Goal: Task Accomplishment & Management: Manage account settings

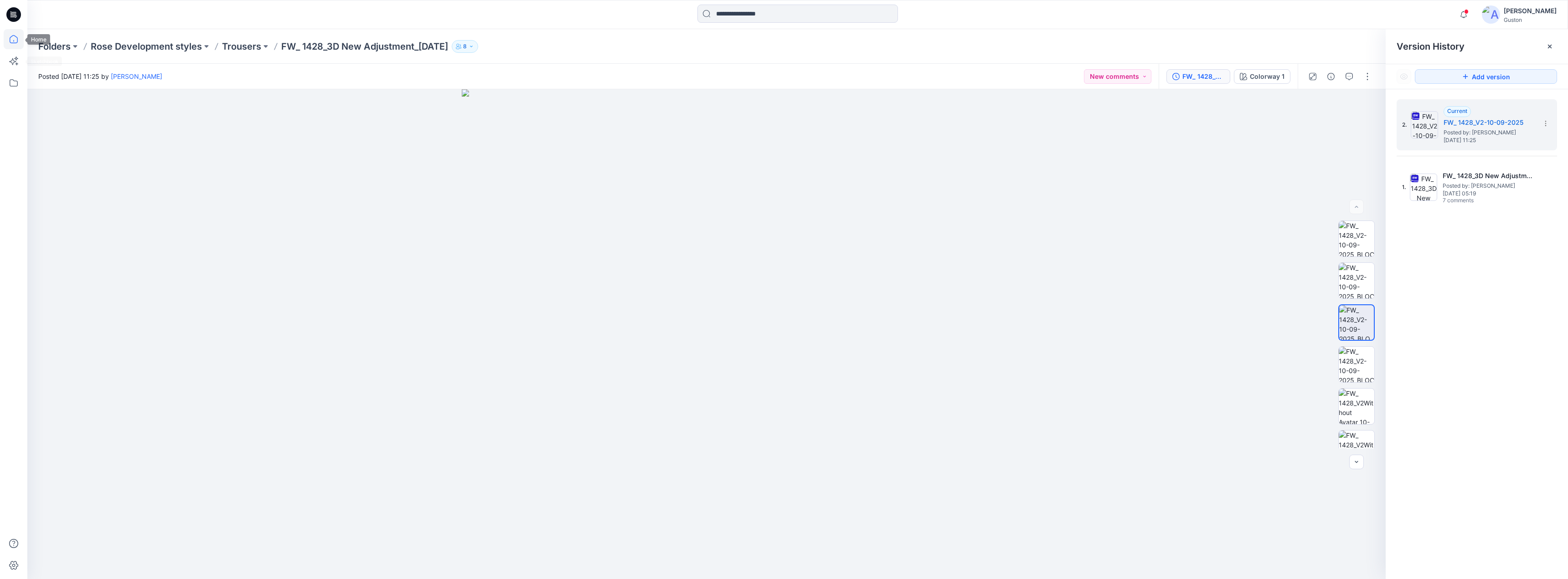
click at [11, 43] on icon at bounding box center [14, 39] width 8 height 8
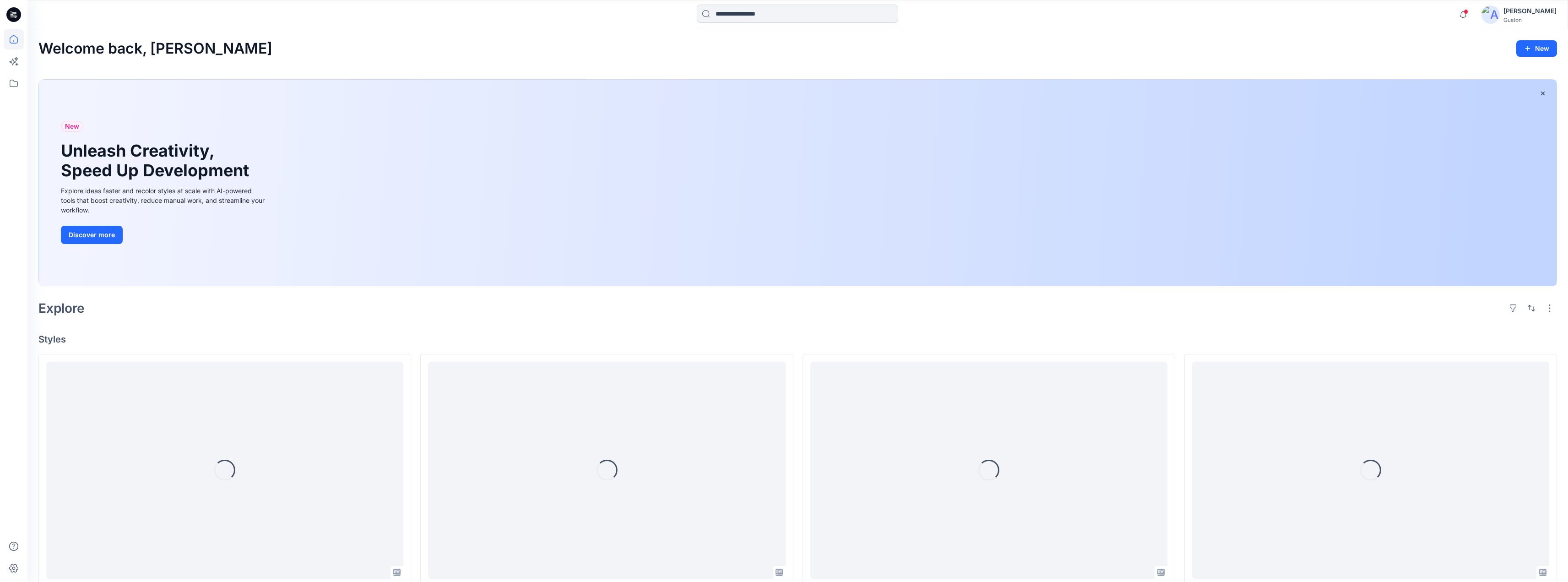
click at [716, 16] on input at bounding box center [797, 14] width 201 height 18
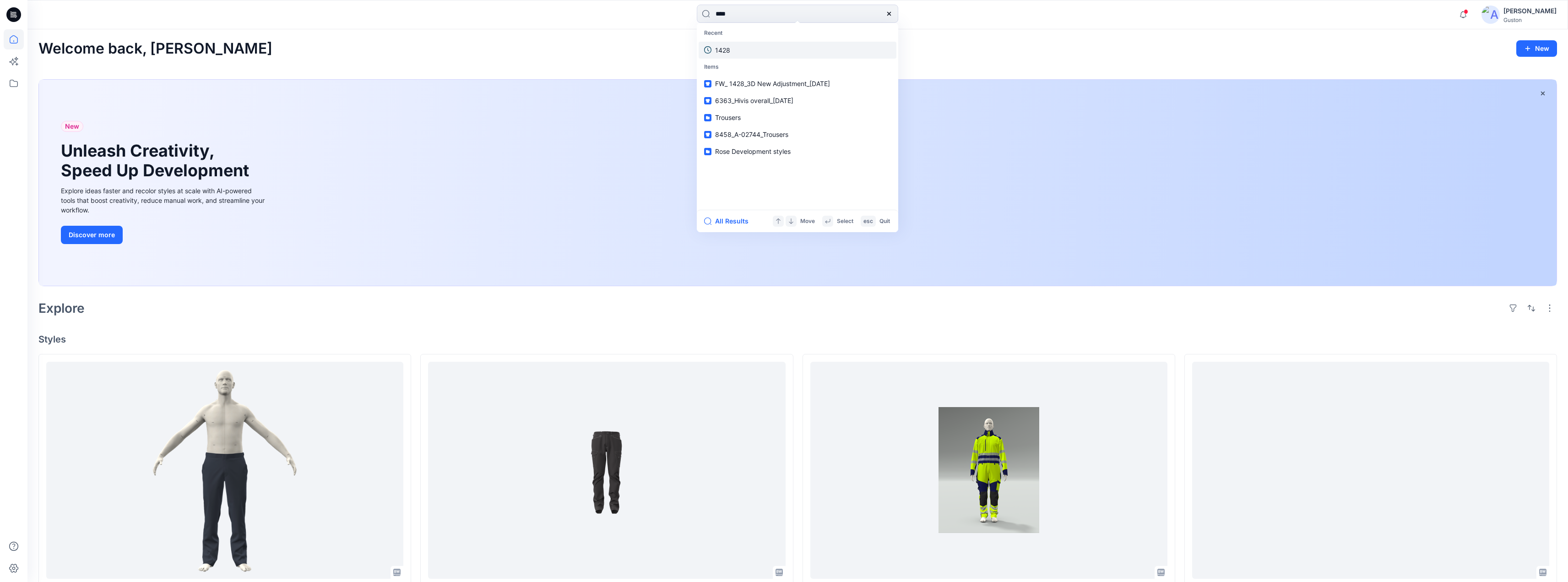
type input "****"
click at [1503, 14] on div "[PERSON_NAME]" at bounding box center [1529, 11] width 53 height 11
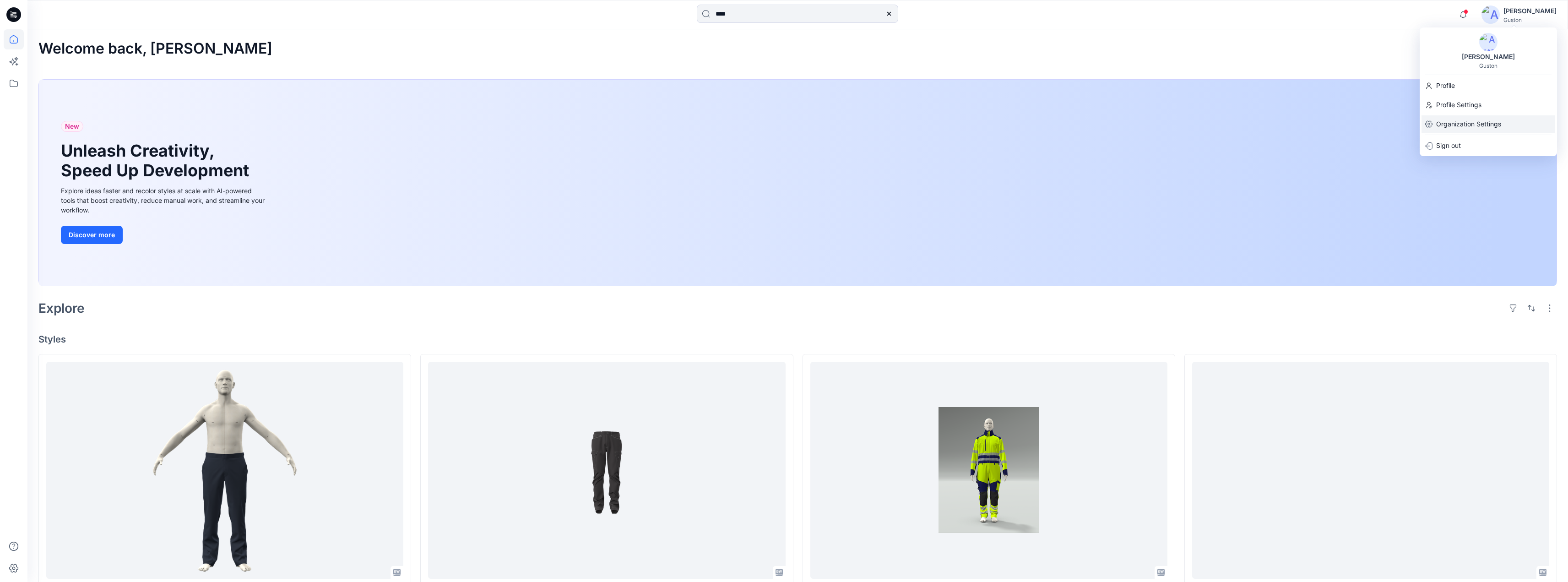
click at [1462, 123] on p "Organization Settings" at bounding box center [1468, 123] width 65 height 17
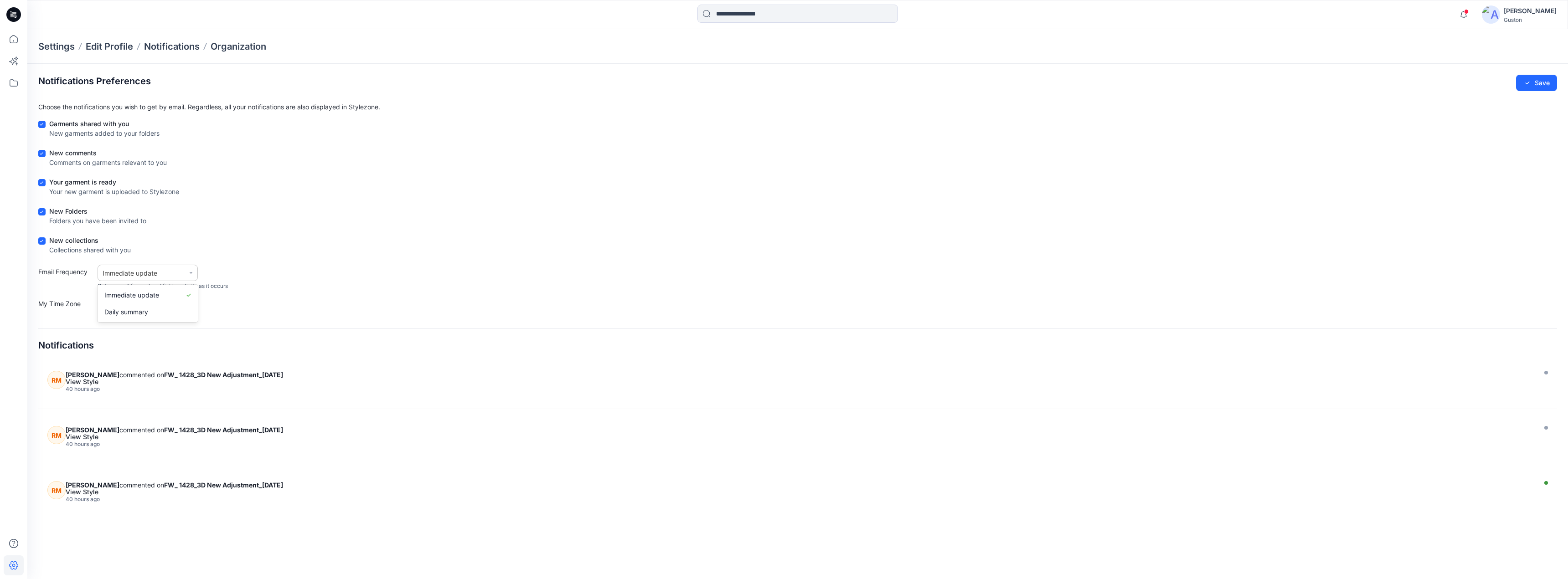
click at [191, 271] on icon at bounding box center [191, 273] width 6 height 6
click at [308, 230] on form "Garments shared with you New garments added to your folders New comments Commen…" at bounding box center [797, 215] width 1519 height 194
click at [164, 47] on p "Notifications" at bounding box center [172, 47] width 56 height 13
click at [113, 43] on p "Edit Profile" at bounding box center [110, 47] width 47 height 13
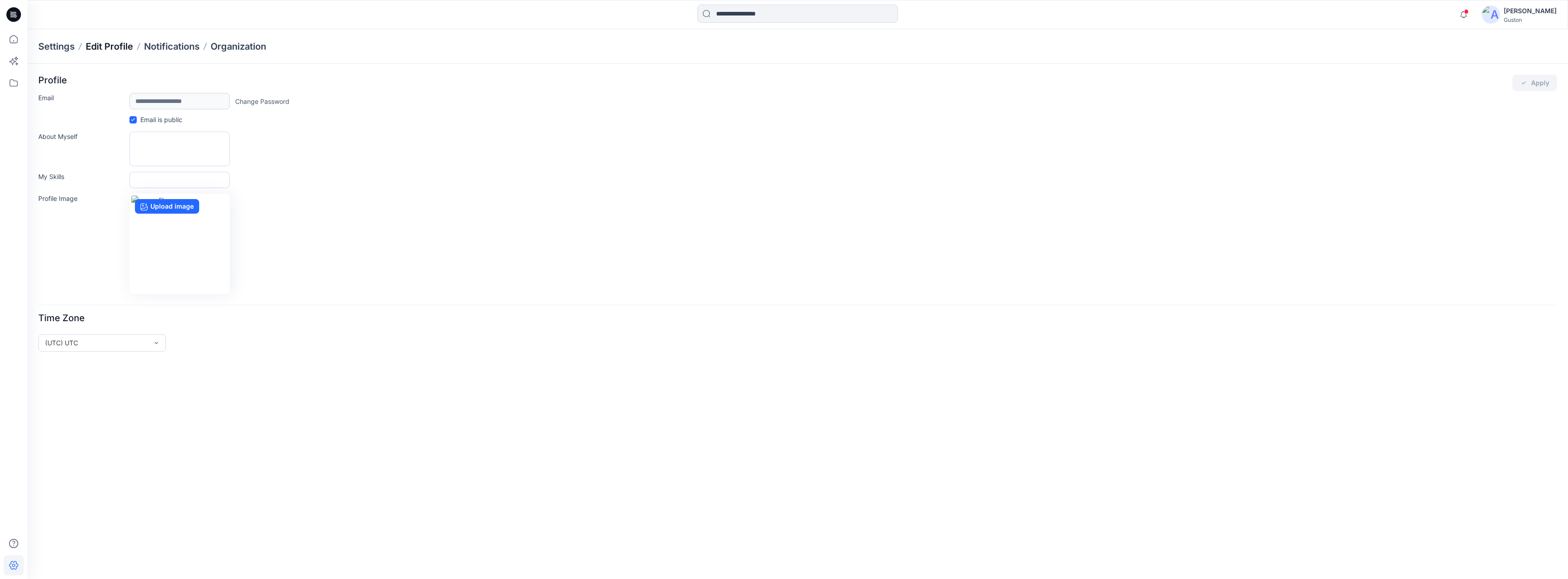
click at [113, 47] on p "Edit Profile" at bounding box center [110, 47] width 47 height 13
click at [54, 47] on p "Settings" at bounding box center [56, 47] width 37 height 13
click at [142, 342] on div "(UTC) UTC" at bounding box center [97, 343] width 103 height 10
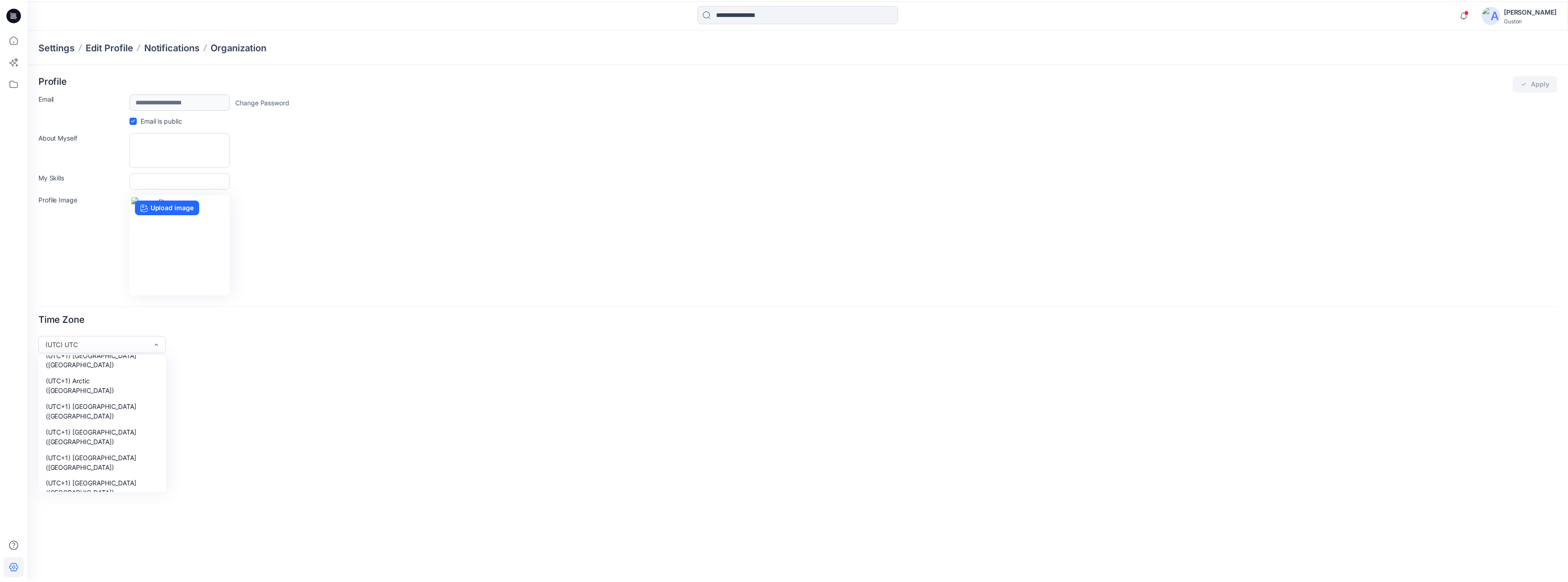
scroll to position [5636, 0]
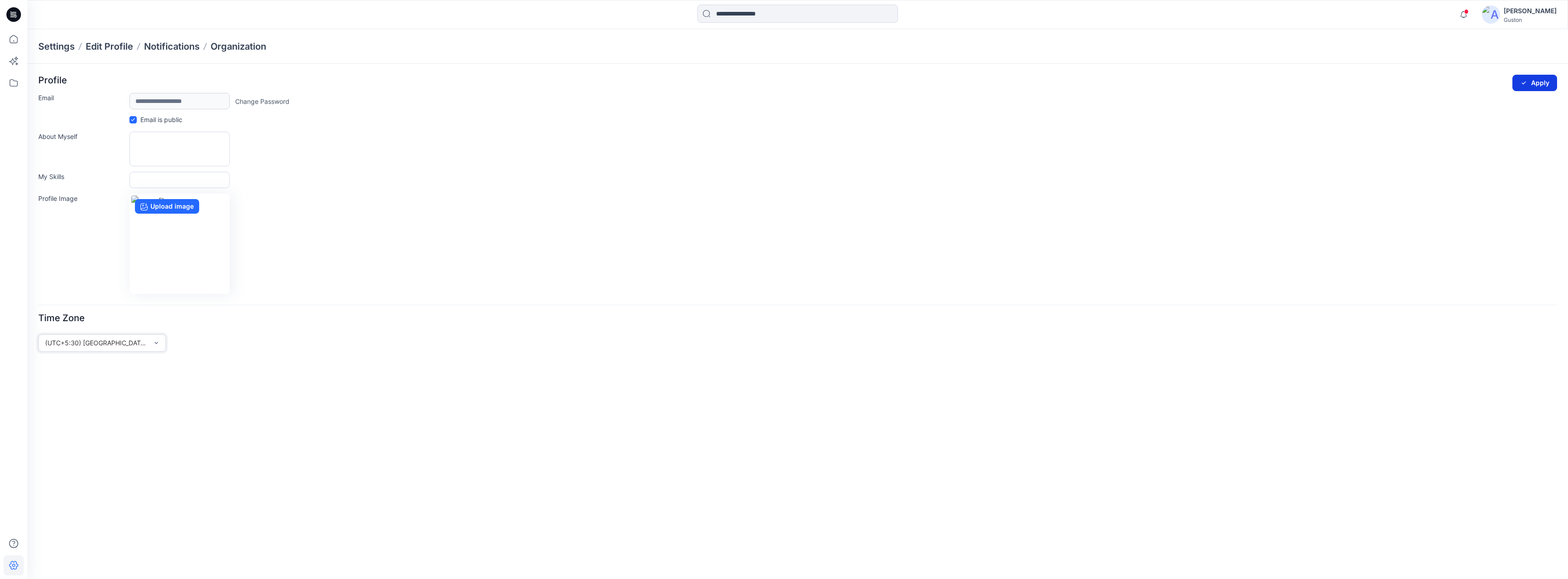
click at [1529, 85] on button "Apply" at bounding box center [1534, 83] width 45 height 16
click at [16, 39] on icon at bounding box center [13, 39] width 20 height 20
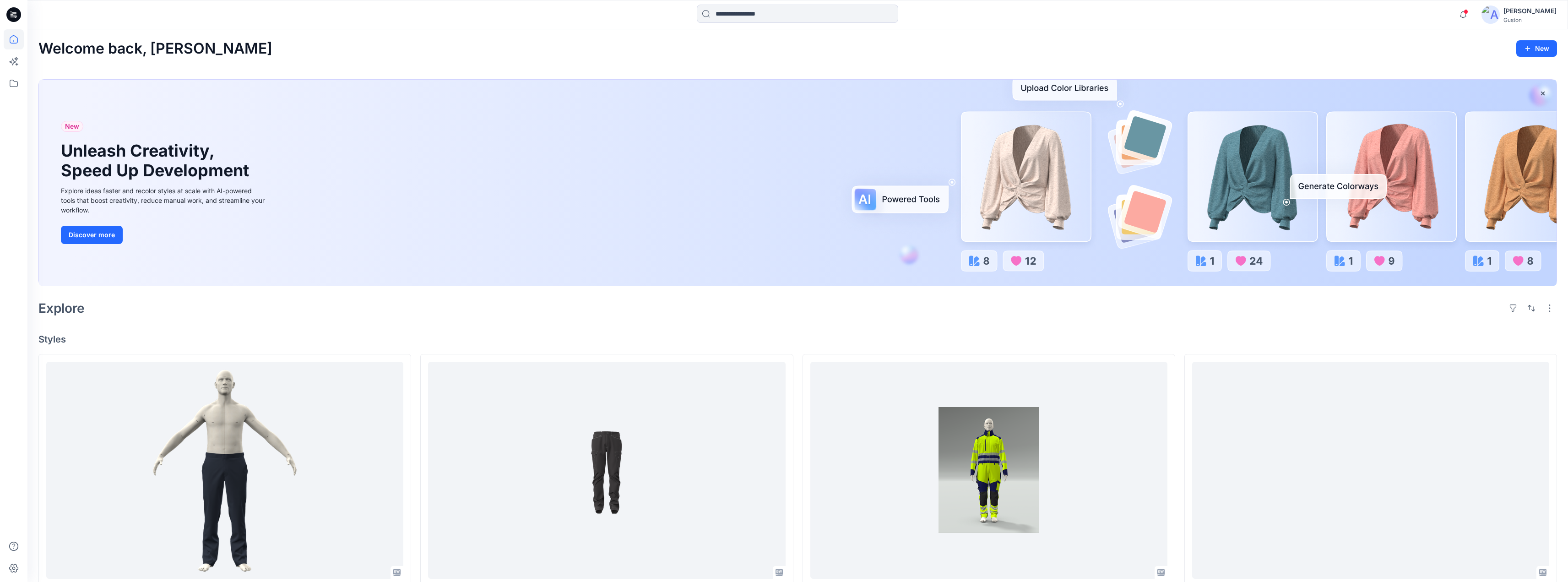
click at [11, 19] on icon at bounding box center [14, 15] width 15 height 15
click at [13, 83] on icon at bounding box center [13, 83] width 21 height 21
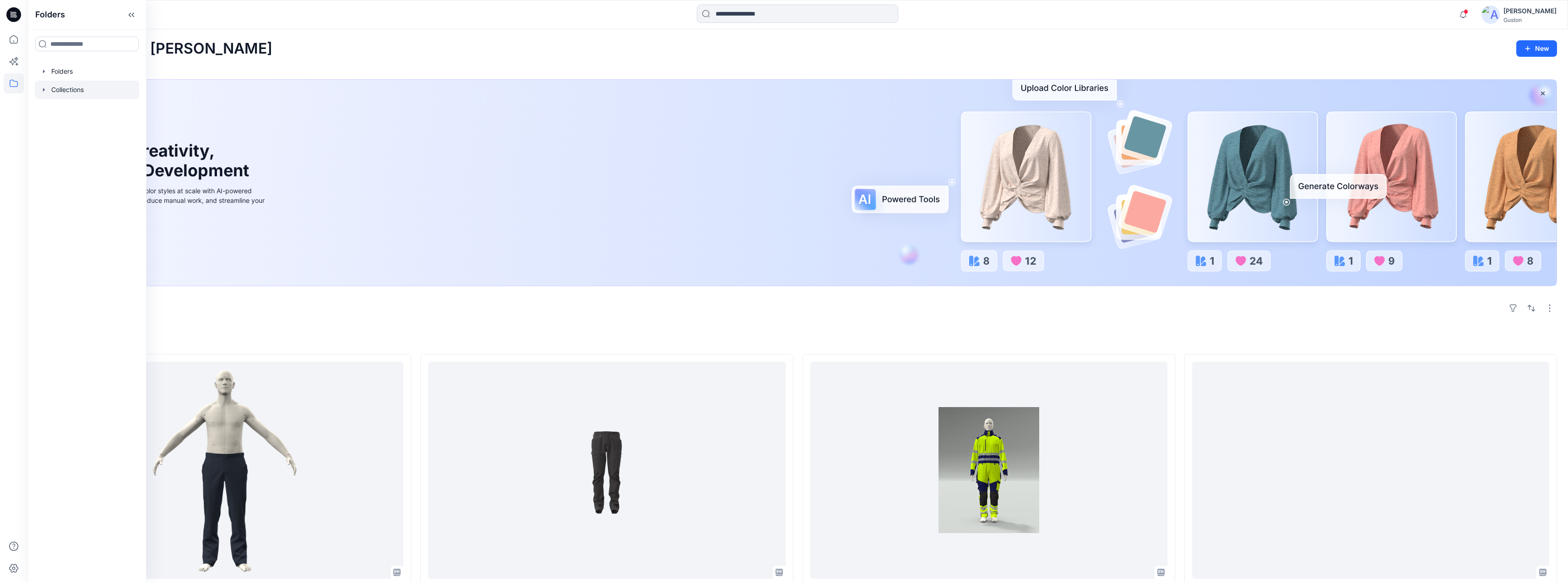
click at [43, 91] on icon "button" at bounding box center [44, 90] width 7 height 7
click at [43, 72] on icon "button" at bounding box center [44, 71] width 7 height 7
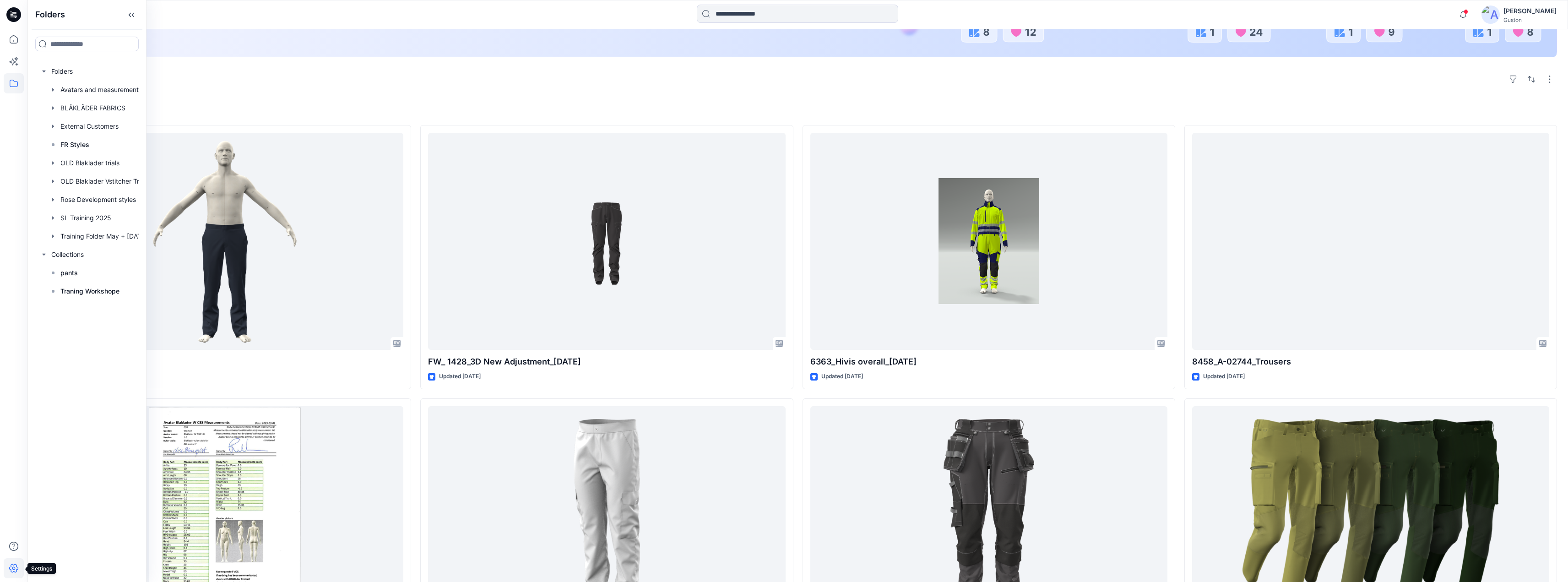
click at [9, 566] on icon at bounding box center [13, 568] width 21 height 21
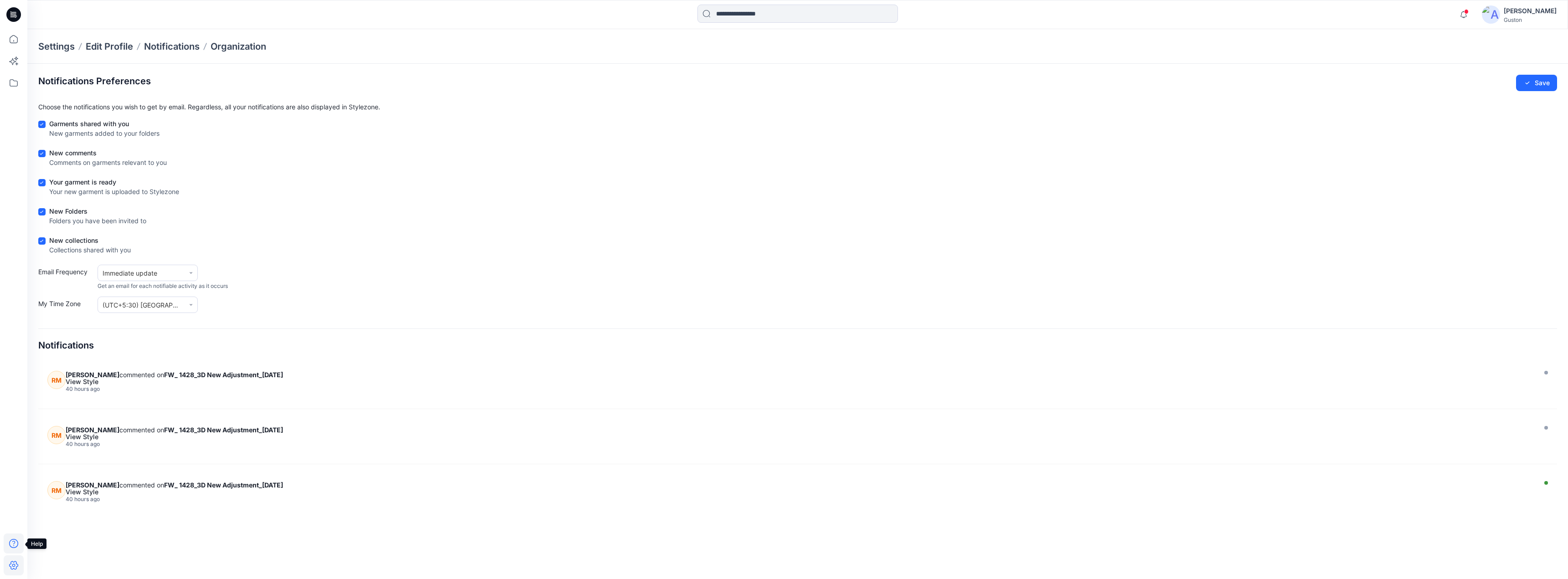
click at [11, 547] on icon at bounding box center [13, 543] width 9 height 9
click at [10, 562] on icon at bounding box center [13, 565] width 20 height 20
click at [13, 546] on icon at bounding box center [13, 544] width 20 height 20
click at [11, 563] on icon at bounding box center [13, 565] width 20 height 20
click at [13, 563] on icon at bounding box center [13, 565] width 20 height 20
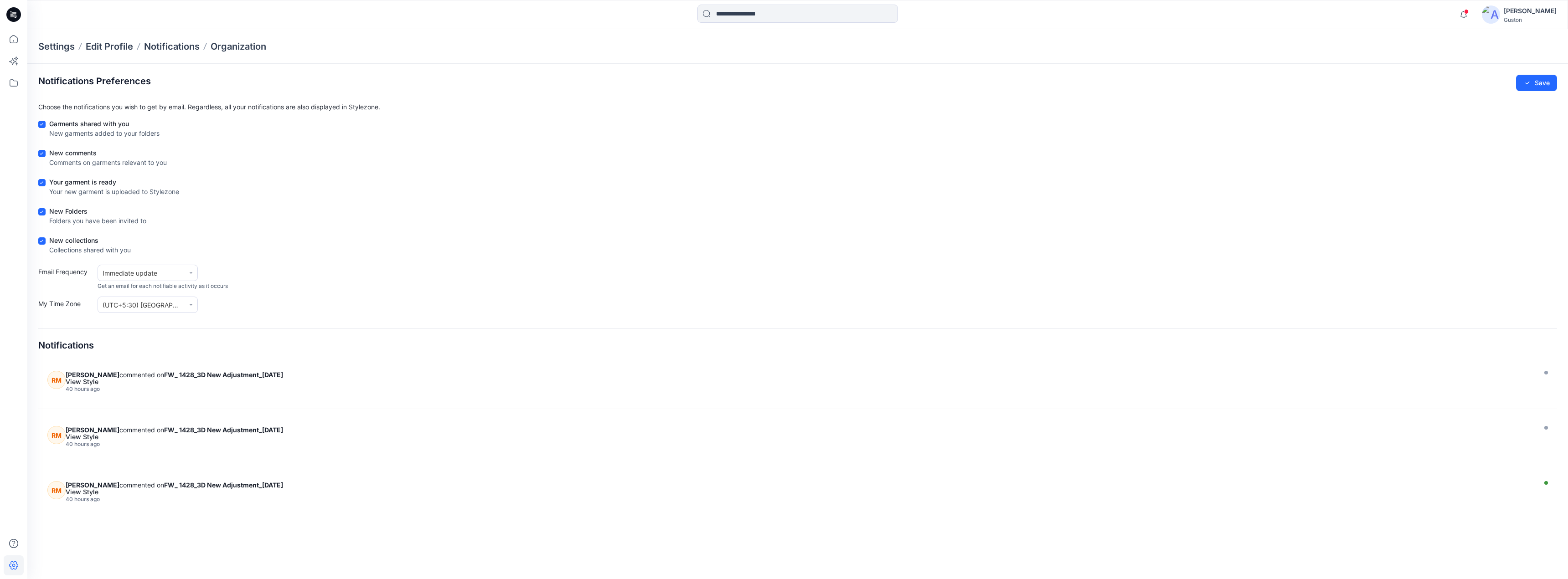
click at [14, 563] on icon at bounding box center [13, 565] width 20 height 20
click at [254, 49] on p "Organization" at bounding box center [239, 47] width 56 height 13
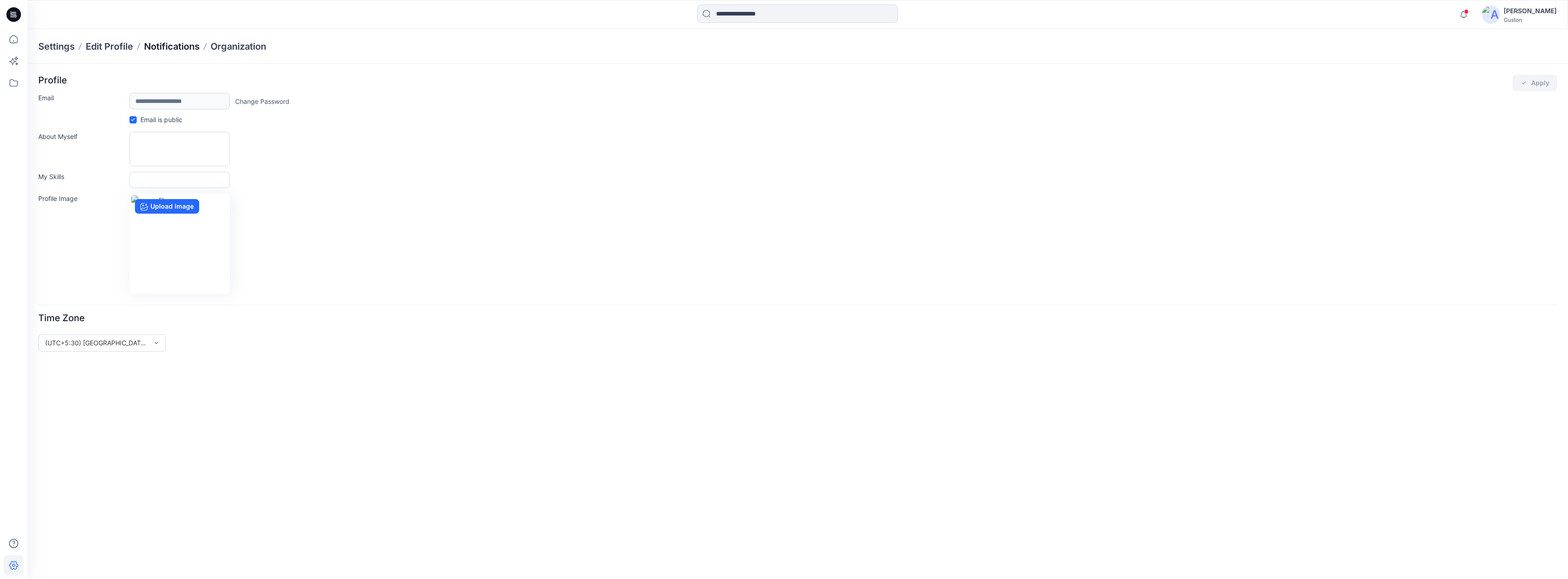
click at [186, 47] on p "Notifications" at bounding box center [172, 47] width 56 height 13
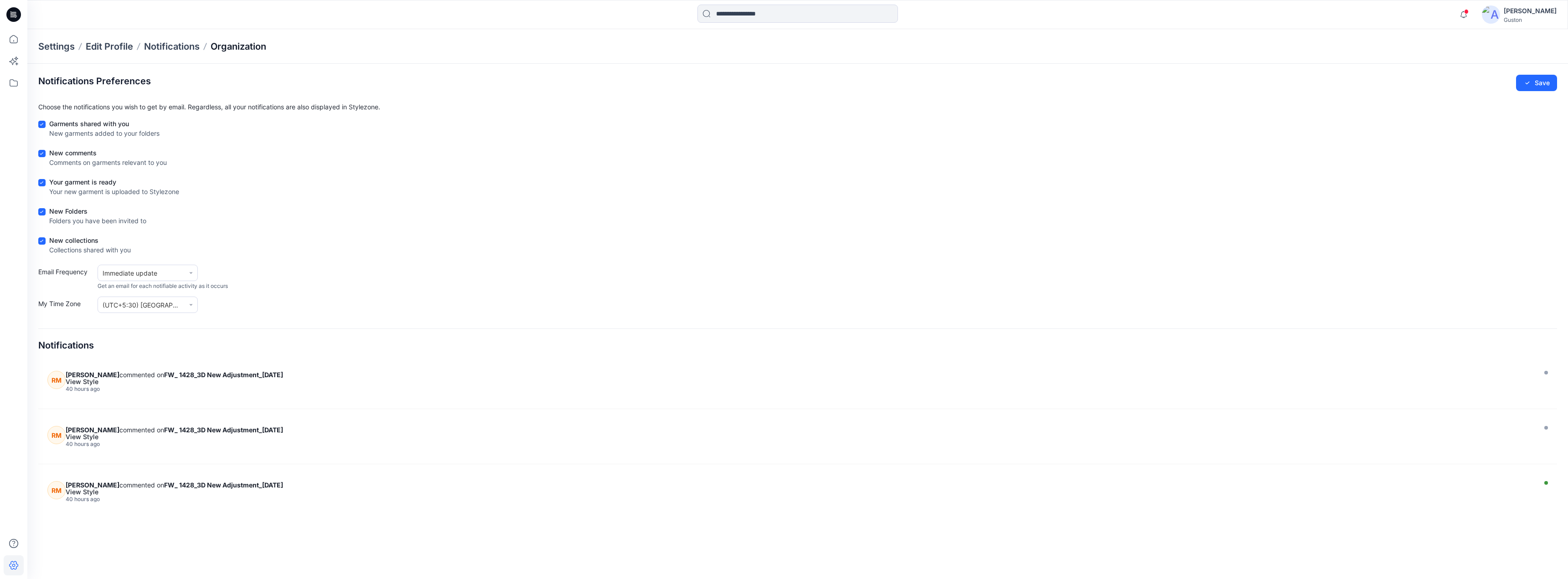
click at [257, 48] on p "Organization" at bounding box center [239, 47] width 56 height 13
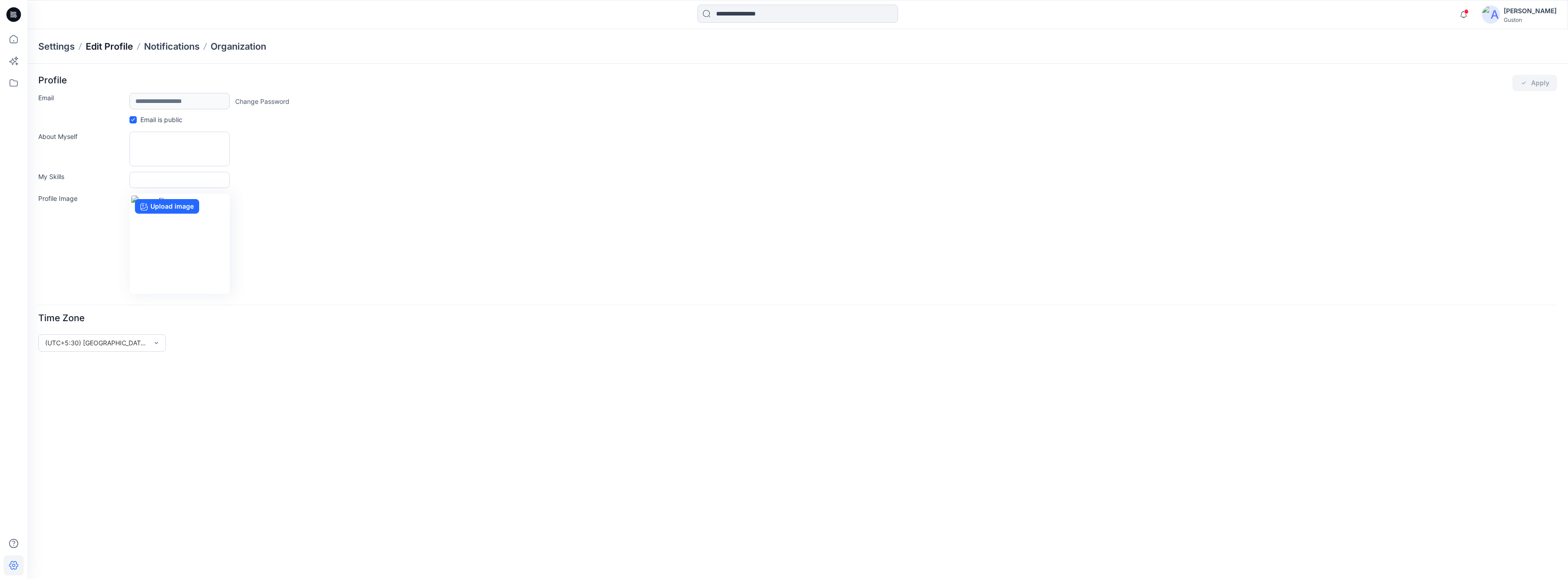
click at [90, 49] on p "Edit Profile" at bounding box center [110, 47] width 47 height 13
click at [65, 45] on p "Settings" at bounding box center [56, 47] width 37 height 13
click at [15, 43] on icon at bounding box center [14, 39] width 8 height 8
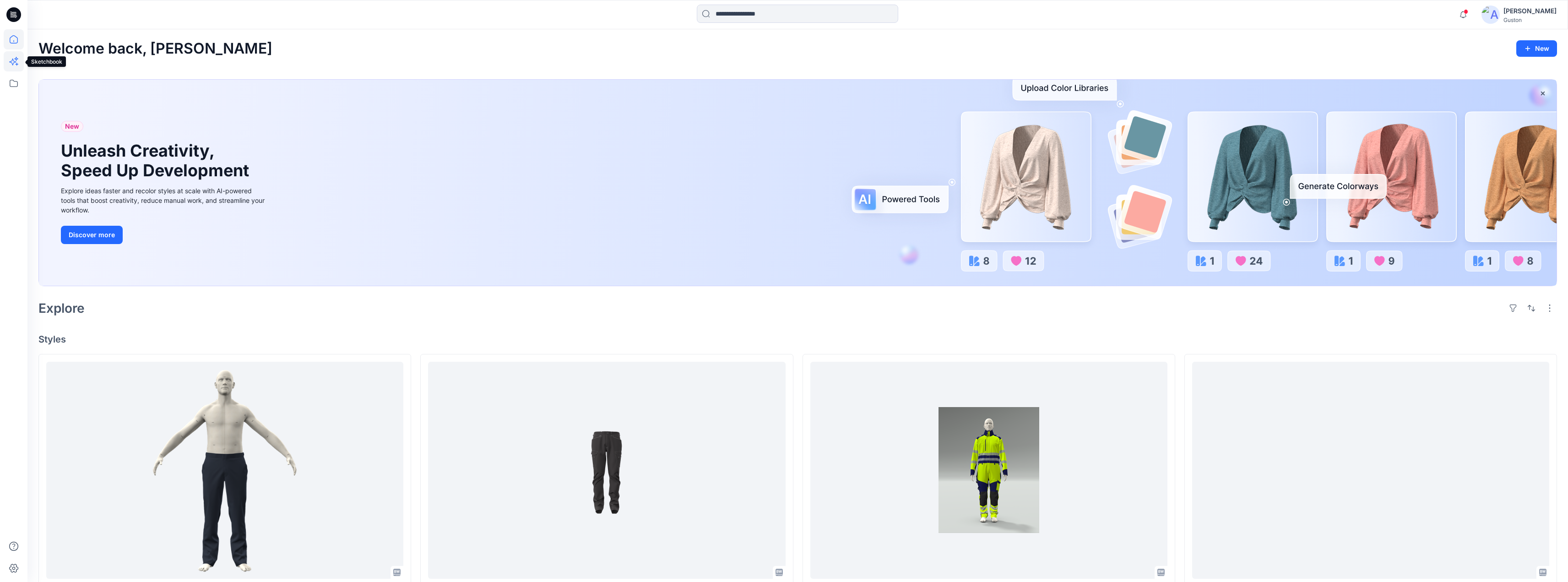
click at [15, 62] on icon at bounding box center [12, 62] width 7 height 7
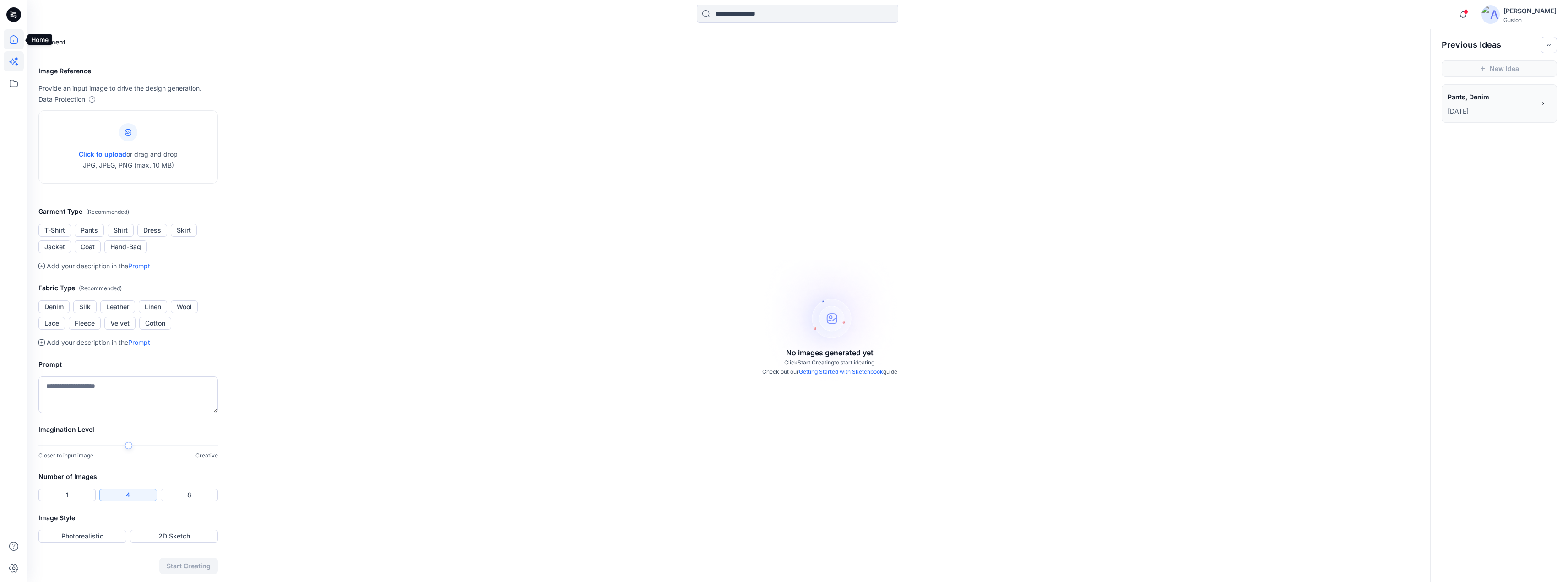
click at [15, 39] on icon at bounding box center [13, 39] width 21 height 21
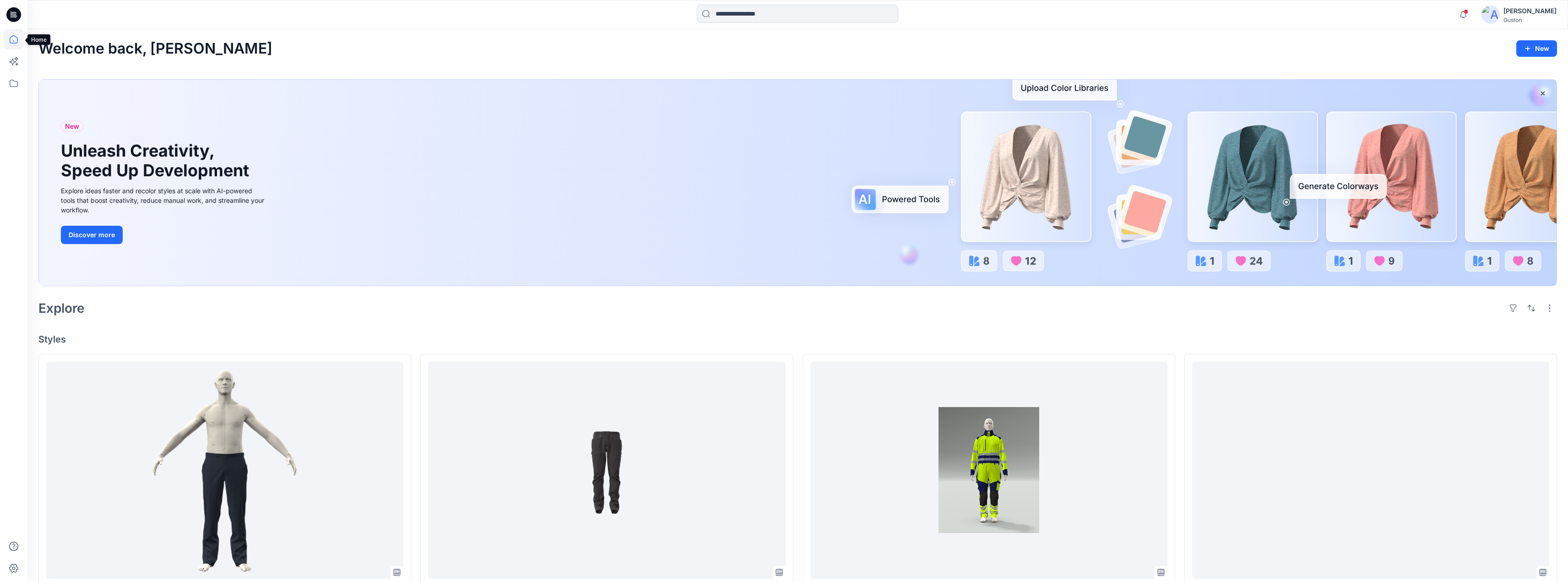
click at [15, 41] on icon at bounding box center [13, 39] width 21 height 21
click at [1543, 95] on icon "button" at bounding box center [1543, 93] width 7 height 7
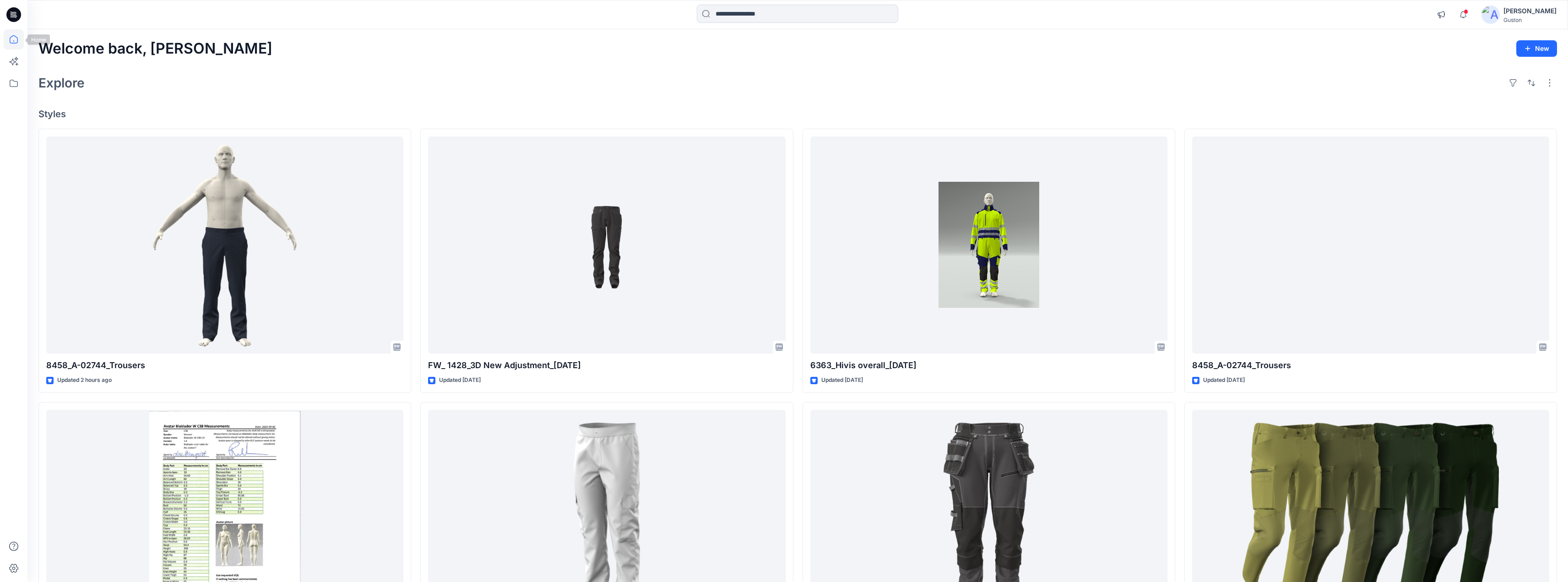
click at [13, 39] on icon at bounding box center [13, 39] width 21 height 21
click at [15, 39] on icon at bounding box center [13, 39] width 21 height 21
click at [1551, 82] on button "button" at bounding box center [1550, 83] width 15 height 15
click at [1303, 46] on div "Welcome back, Kavindu New" at bounding box center [798, 48] width 1519 height 17
click at [1437, 12] on icon "button" at bounding box center [1441, 14] width 7 height 7
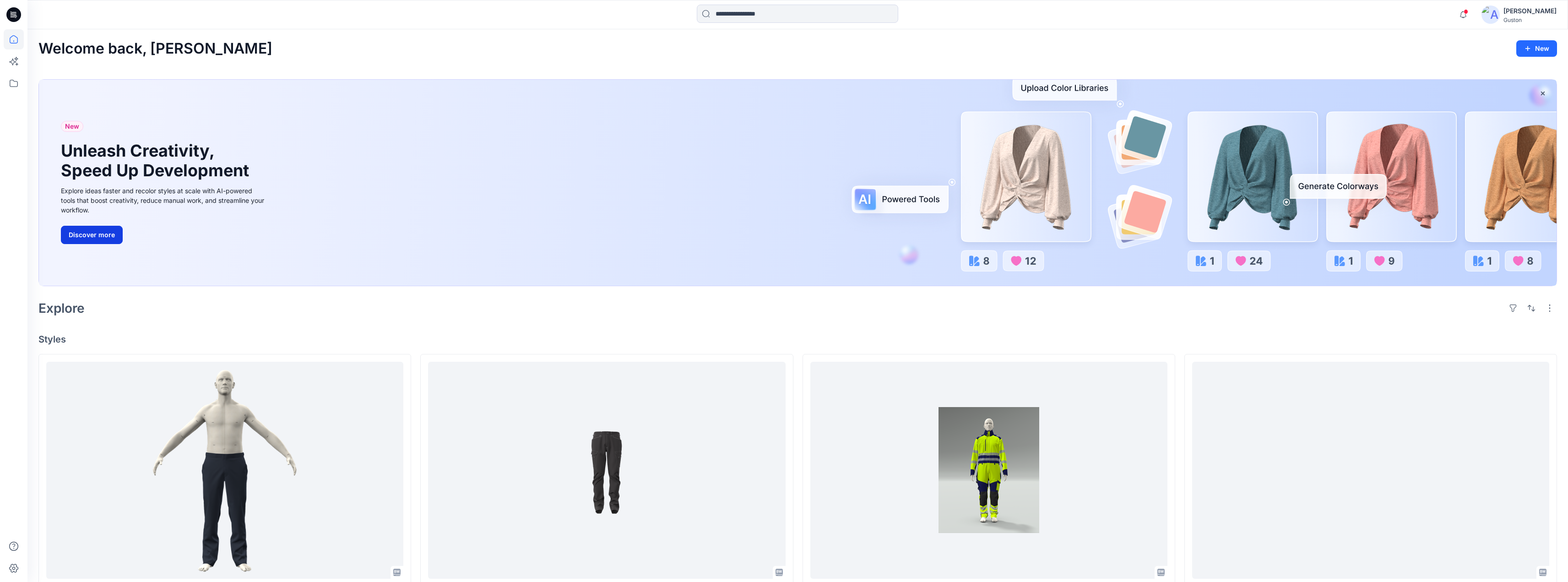
click at [94, 235] on button "Discover more" at bounding box center [91, 235] width 62 height 18
click at [1322, 185] on div "New Unleash Creativity, Speed Up Development Explore ideas faster and recolor s…" at bounding box center [798, 182] width 1518 height 206
drag, startPoint x: 1252, startPoint y: 228, endPoint x: 1232, endPoint y: 225, distance: 20.2
click at [1251, 227] on div "New Unleash Creativity, Speed Up Development Explore ideas faster and recolor s…" at bounding box center [798, 182] width 1518 height 206
drag, startPoint x: 1202, startPoint y: 198, endPoint x: 1135, endPoint y: 113, distance: 108.2
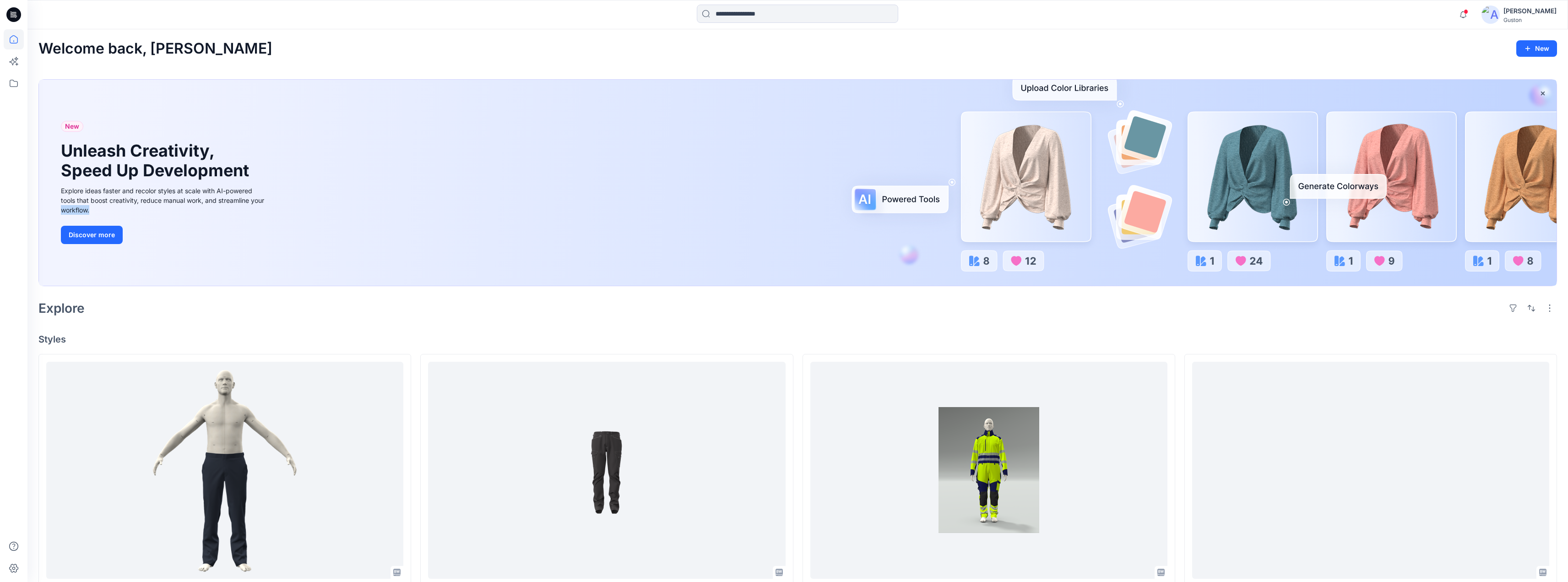
click at [1198, 192] on div "New Unleash Creativity, Speed Up Development Explore ideas faster and recolor s…" at bounding box center [798, 182] width 1518 height 206
click at [1091, 94] on div "New Unleash Creativity, Speed Up Development Explore ideas faster and recolor s…" at bounding box center [798, 182] width 1518 height 206
drag, startPoint x: 1032, startPoint y: 179, endPoint x: 1027, endPoint y: 182, distance: 5.8
click at [1030, 182] on div "New Unleash Creativity, Speed Up Development Explore ideas faster and recolor s…" at bounding box center [798, 182] width 1518 height 206
drag, startPoint x: 892, startPoint y: 195, endPoint x: 896, endPoint y: 197, distance: 4.5
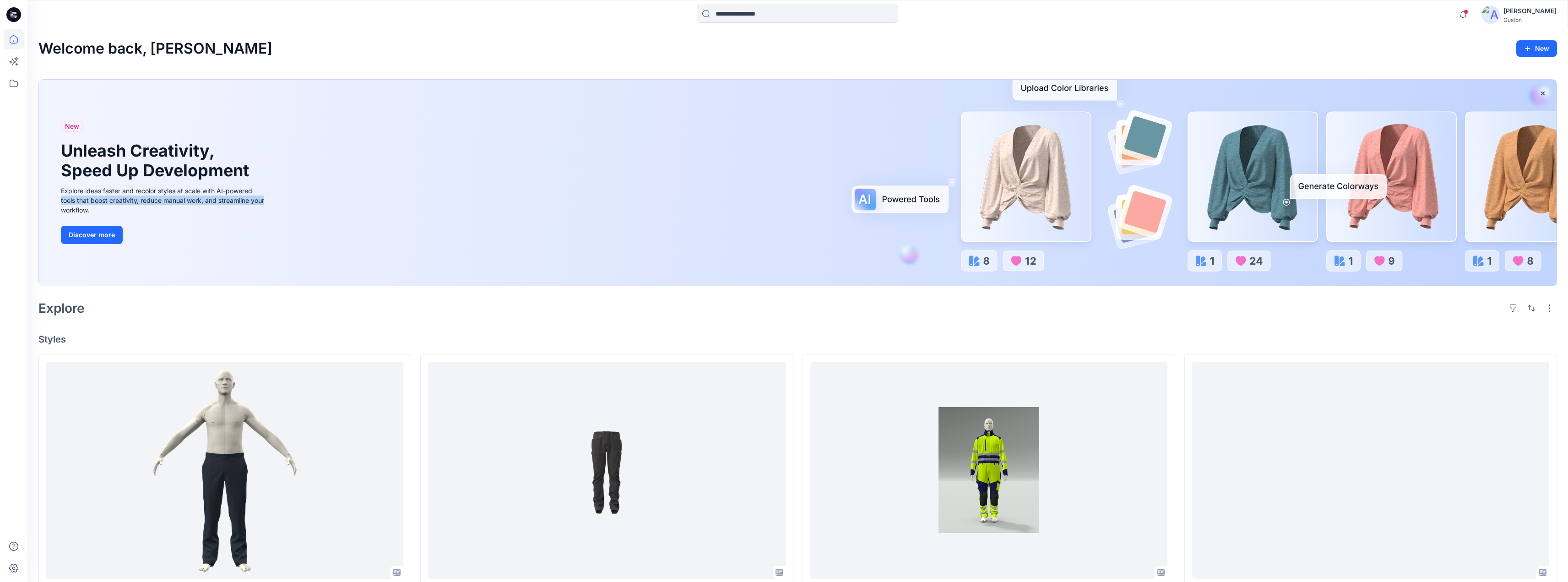
click at [895, 197] on div "New Unleash Creativity, Speed Up Development Explore ideas faster and recolor s…" at bounding box center [798, 182] width 1518 height 206
click at [170, 201] on div "Explore ideas faster and recolor styles at scale with AI-powered tools that boo…" at bounding box center [163, 200] width 206 height 29
click at [178, 53] on h2 "Welcome back, [PERSON_NAME]" at bounding box center [155, 48] width 234 height 17
click at [356, 81] on div "New Unleash Creativity, Speed Up Development Explore ideas faster and recolor s…" at bounding box center [798, 182] width 1518 height 206
click at [80, 313] on h2 "Explore" at bounding box center [62, 308] width 46 height 15
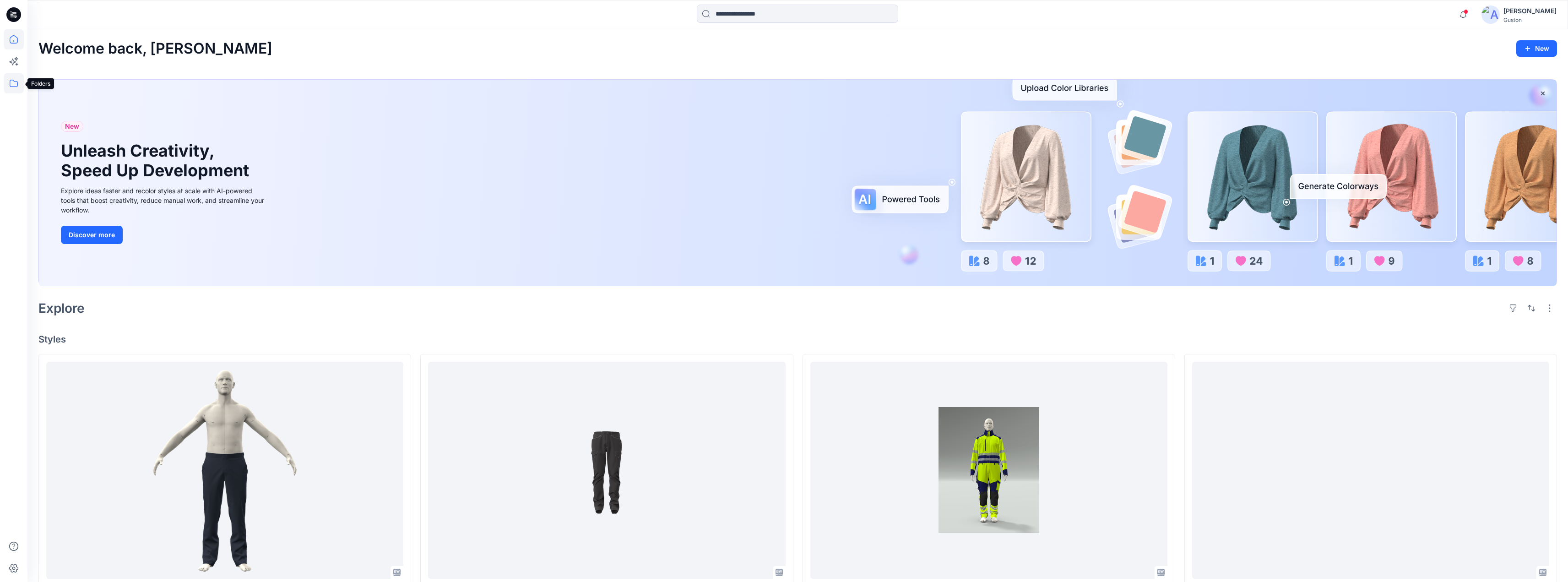
click at [15, 81] on icon at bounding box center [13, 83] width 21 height 21
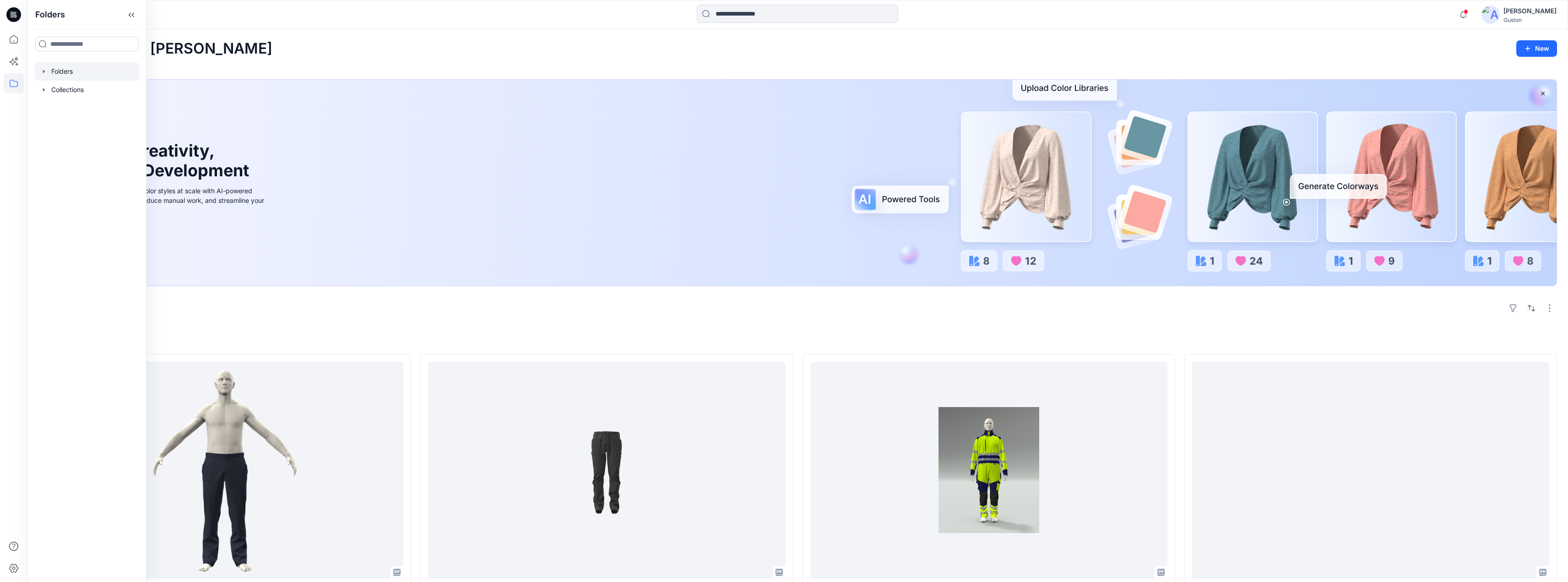
click at [65, 72] on div at bounding box center [86, 72] width 104 height 18
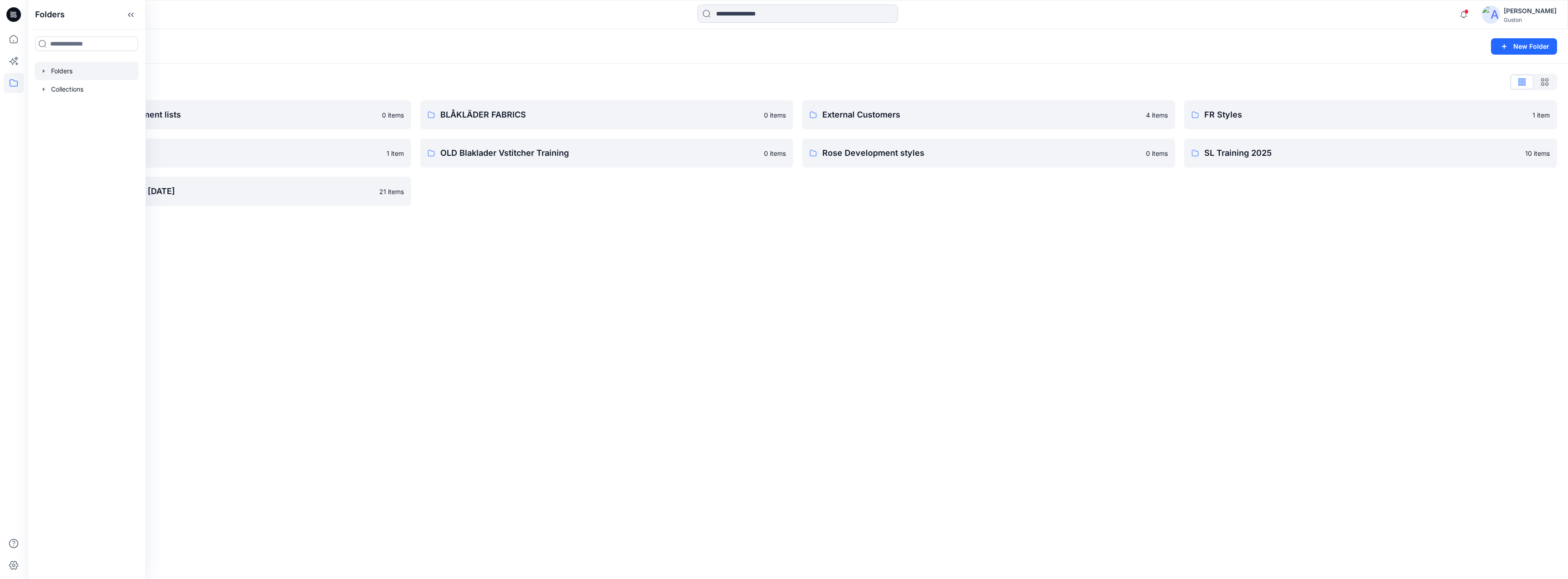
click at [1125, 256] on div "Folders New Folder Folders List Avatars and measurement lists 0 items OLD Blakl…" at bounding box center [797, 304] width 1541 height 550
click at [76, 49] on button at bounding box center [74, 47] width 9 height 13
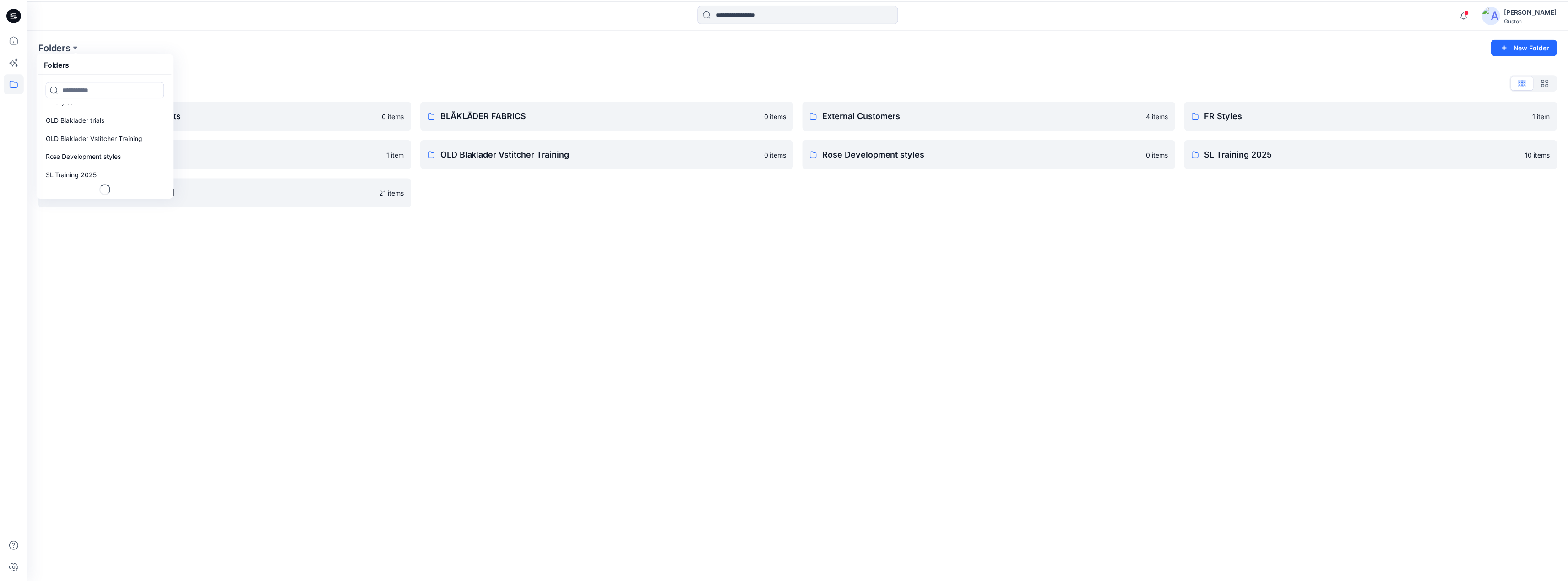
scroll to position [66, 0]
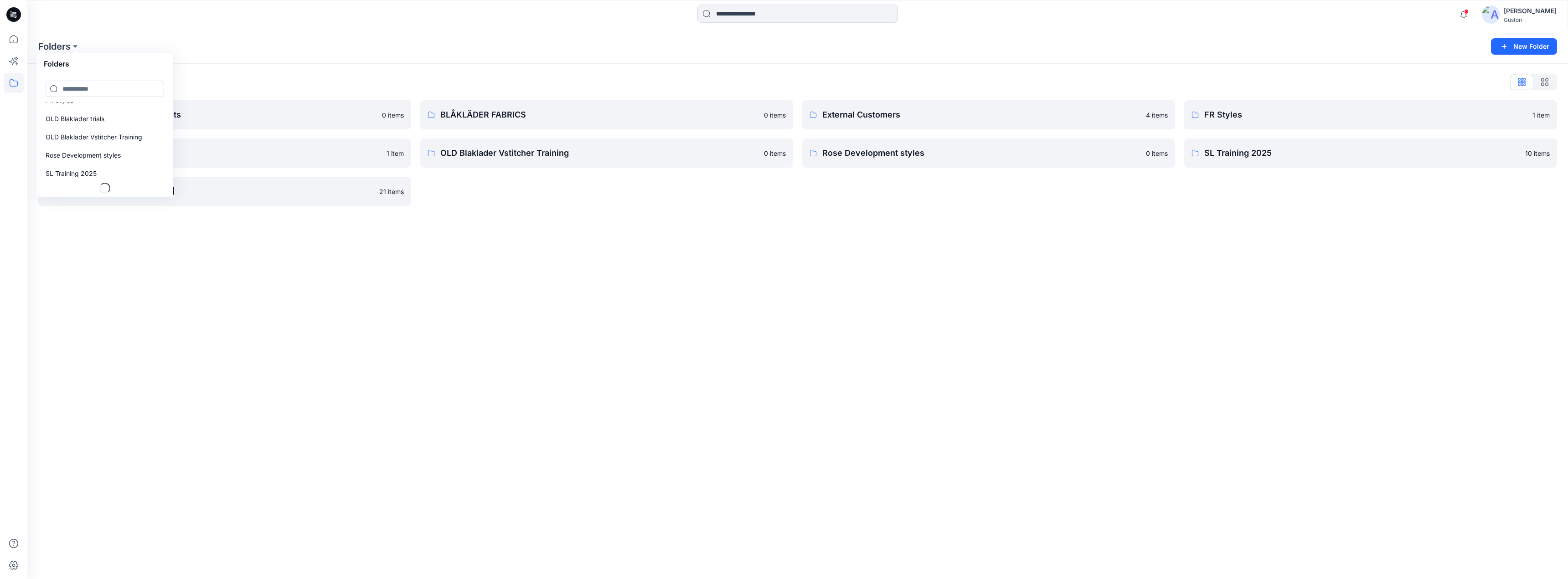
click at [153, 61] on div "Folders" at bounding box center [105, 64] width 133 height 19
click at [15, 81] on icon at bounding box center [13, 83] width 20 height 20
click at [56, 87] on div at bounding box center [86, 89] width 104 height 18
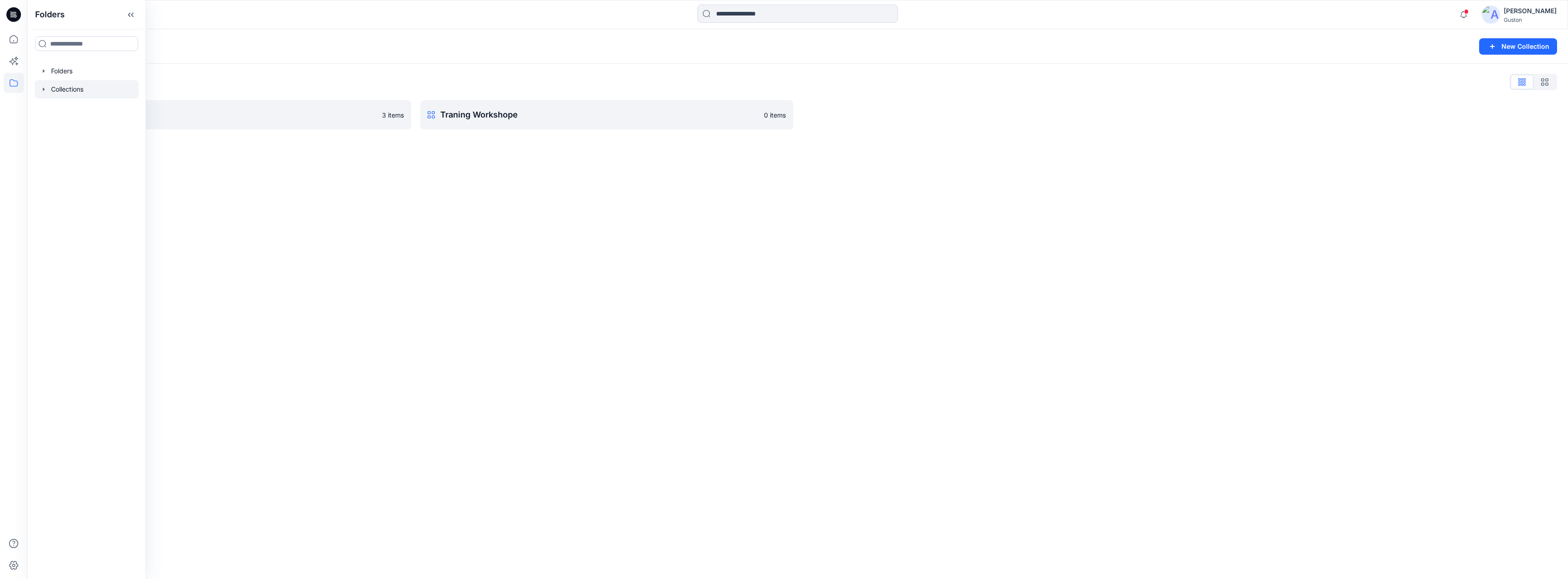
click at [600, 44] on div "Collections" at bounding box center [762, 47] width 1448 height 13
click at [251, 117] on p "pants" at bounding box center [223, 115] width 331 height 13
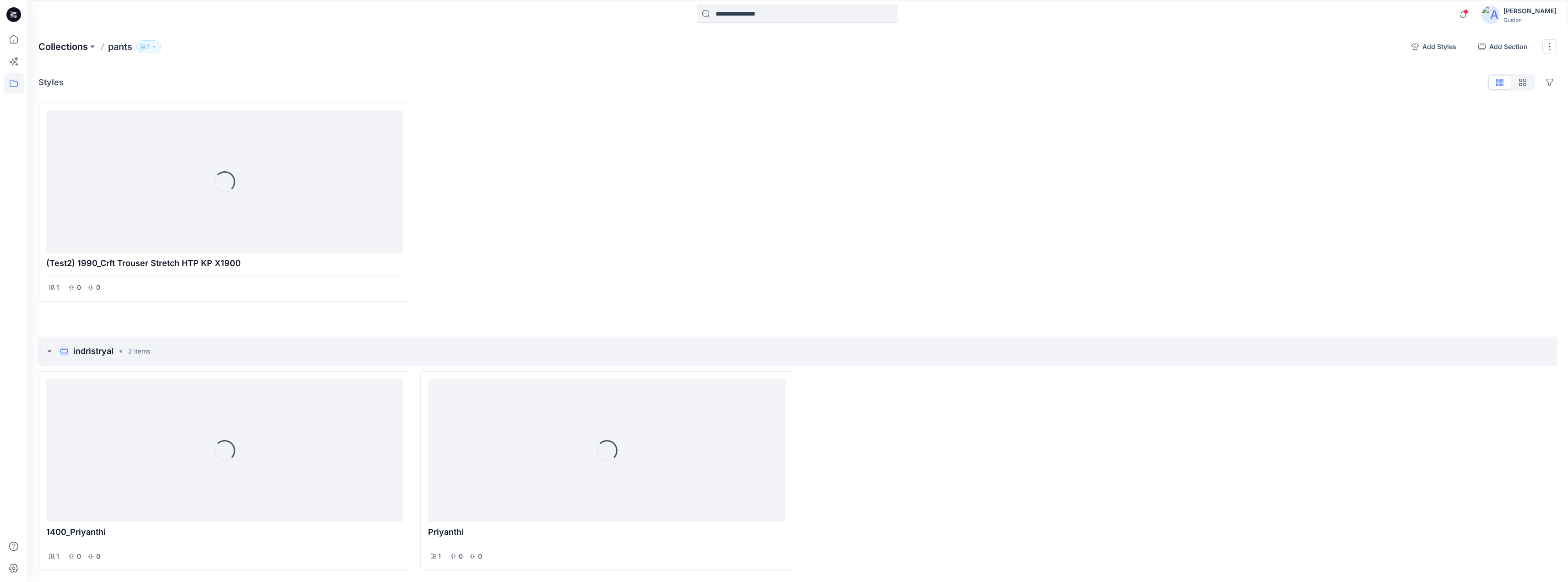
click at [67, 48] on p "Collections" at bounding box center [63, 47] width 49 height 13
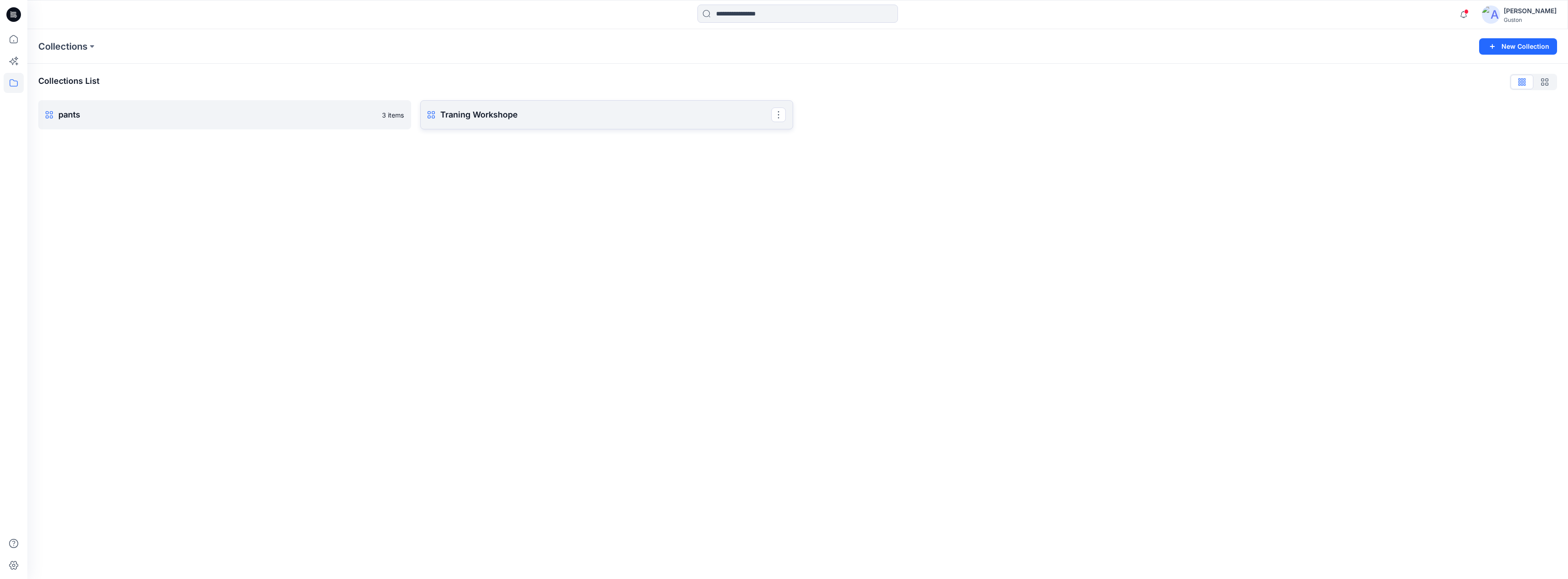
click at [532, 118] on p "Traning Workshope" at bounding box center [605, 115] width 331 height 13
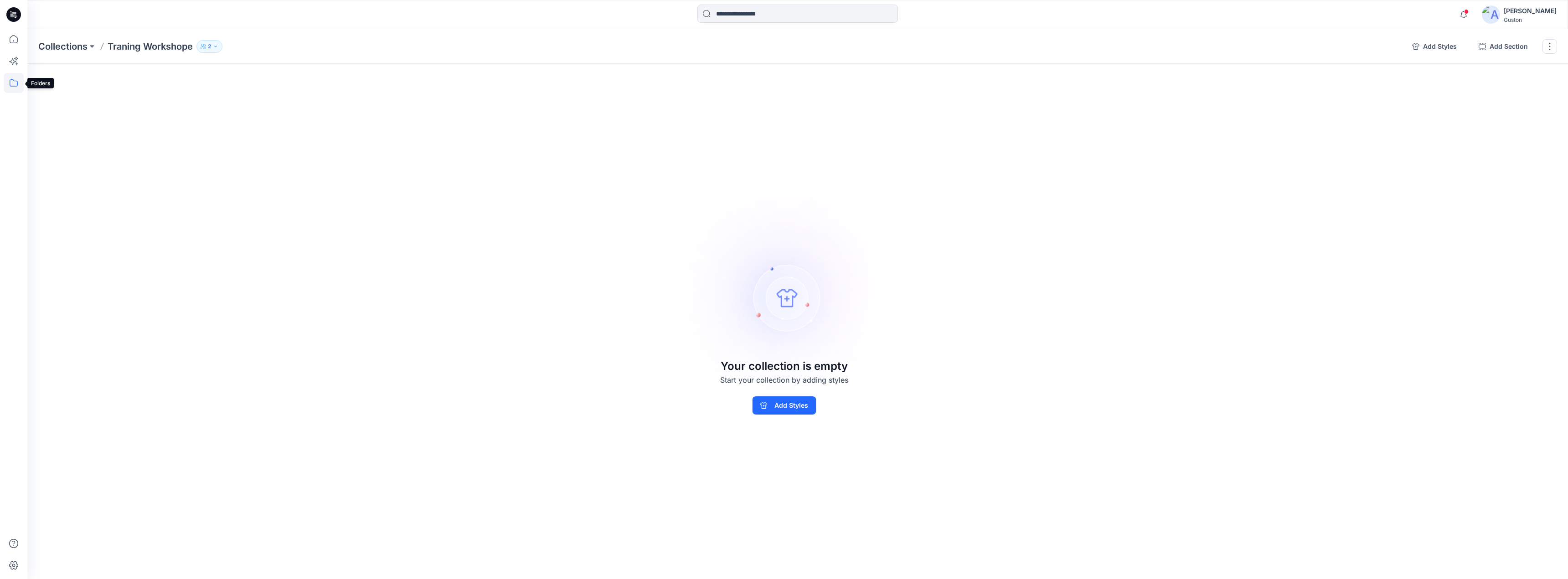
click at [13, 83] on icon at bounding box center [13, 83] width 20 height 20
click at [69, 74] on div at bounding box center [86, 71] width 104 height 18
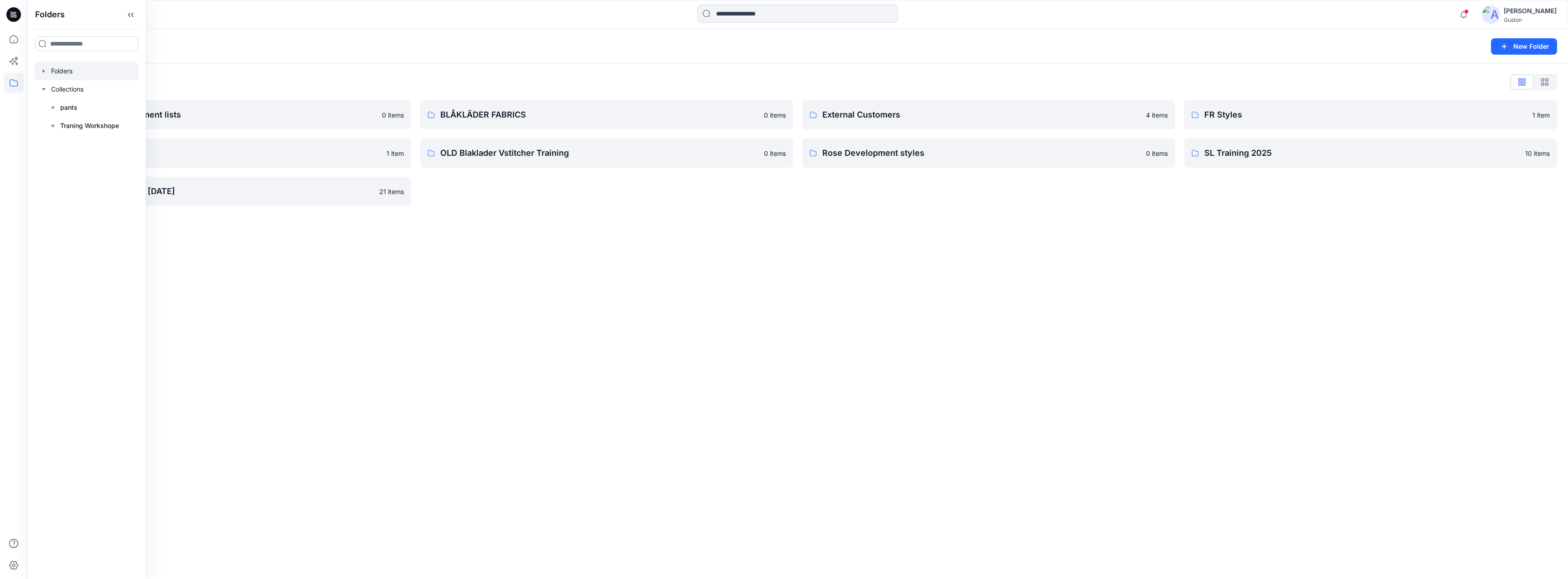
click at [44, 73] on icon "button" at bounding box center [43, 70] width 7 height 7
click at [47, 70] on icon "button" at bounding box center [43, 70] width 7 height 7
click at [134, 9] on icon at bounding box center [131, 15] width 15 height 15
click at [21, 36] on icon at bounding box center [13, 39] width 20 height 20
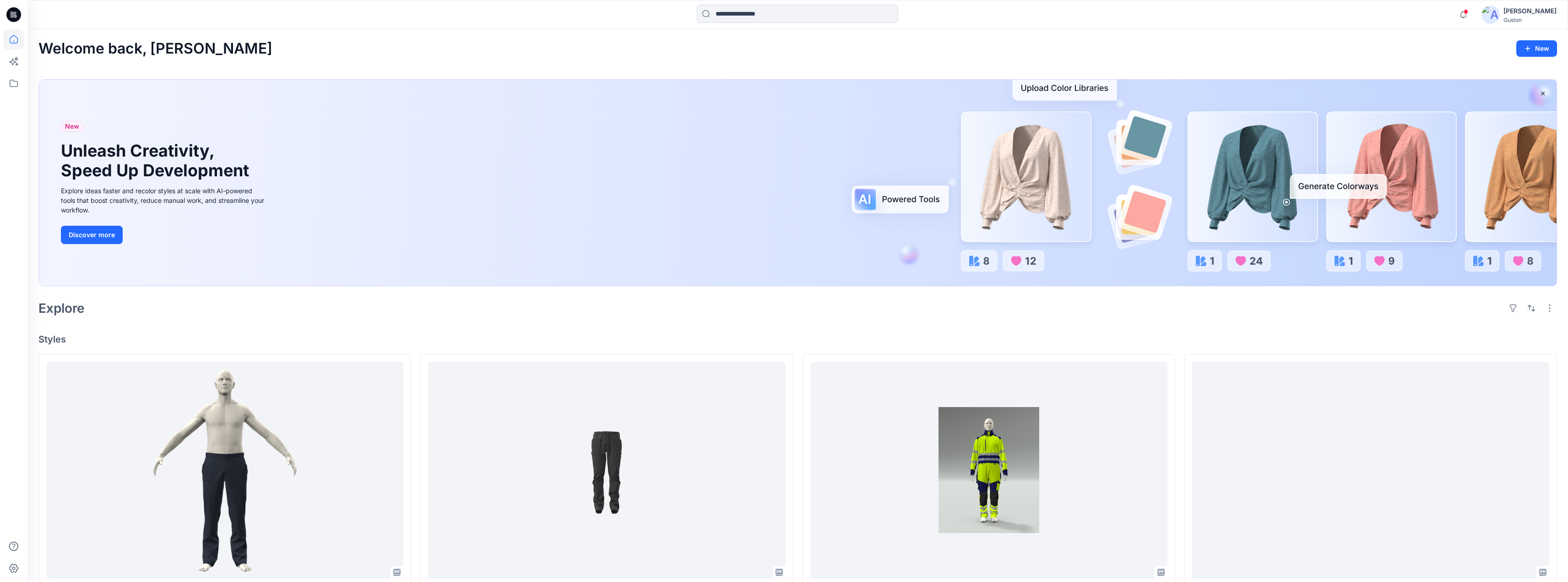
click at [1518, 9] on div "[PERSON_NAME]" at bounding box center [1529, 11] width 53 height 11
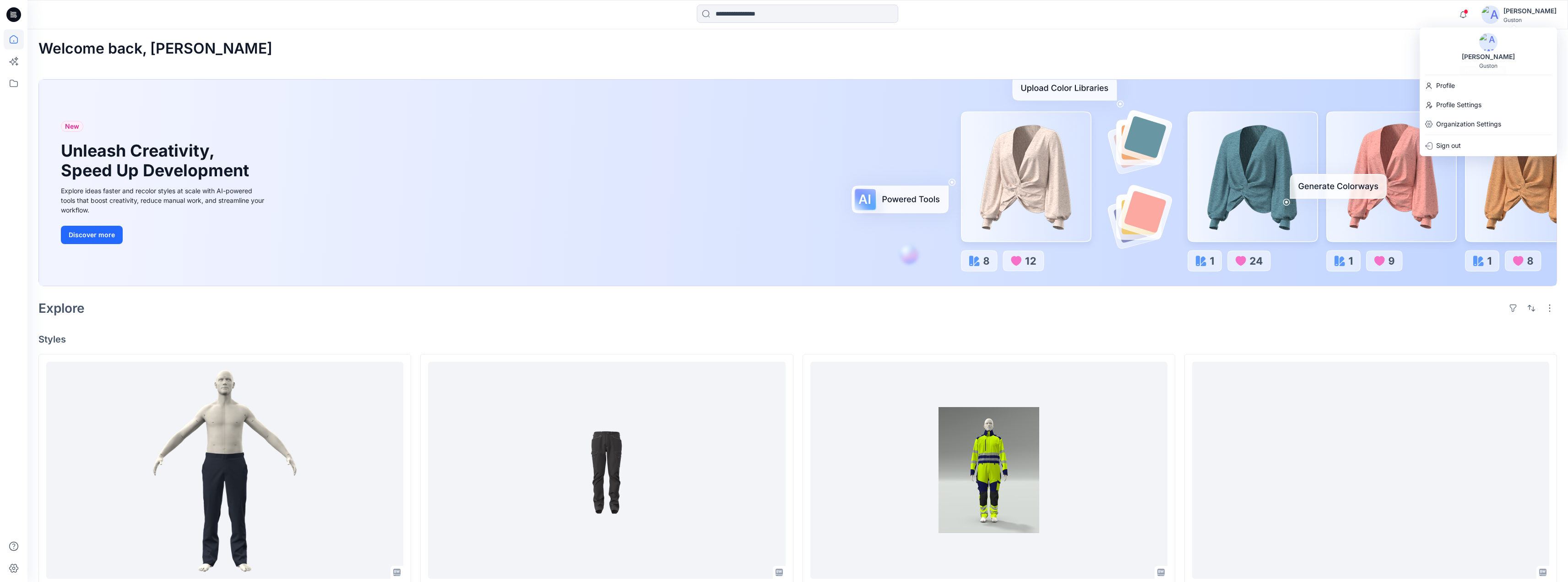
click at [1359, 53] on div "Welcome back, Kavindu New" at bounding box center [798, 48] width 1519 height 17
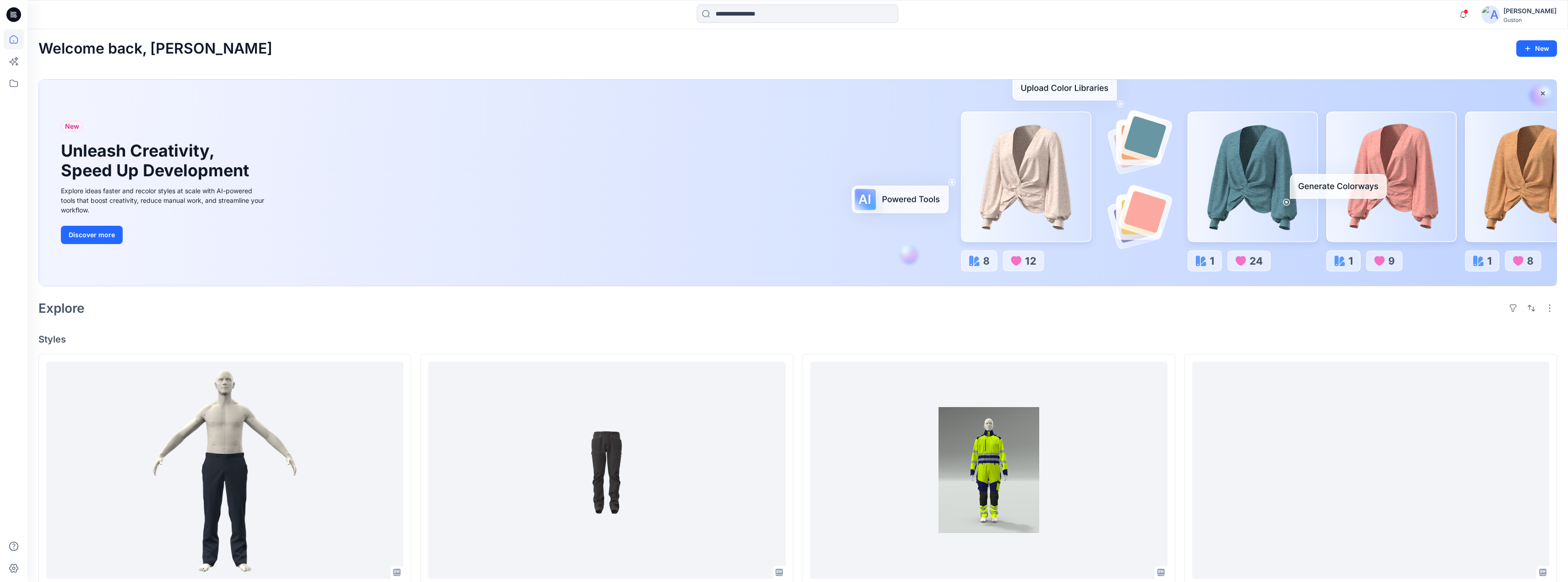
click at [1482, 16] on img at bounding box center [1491, 15] width 18 height 18
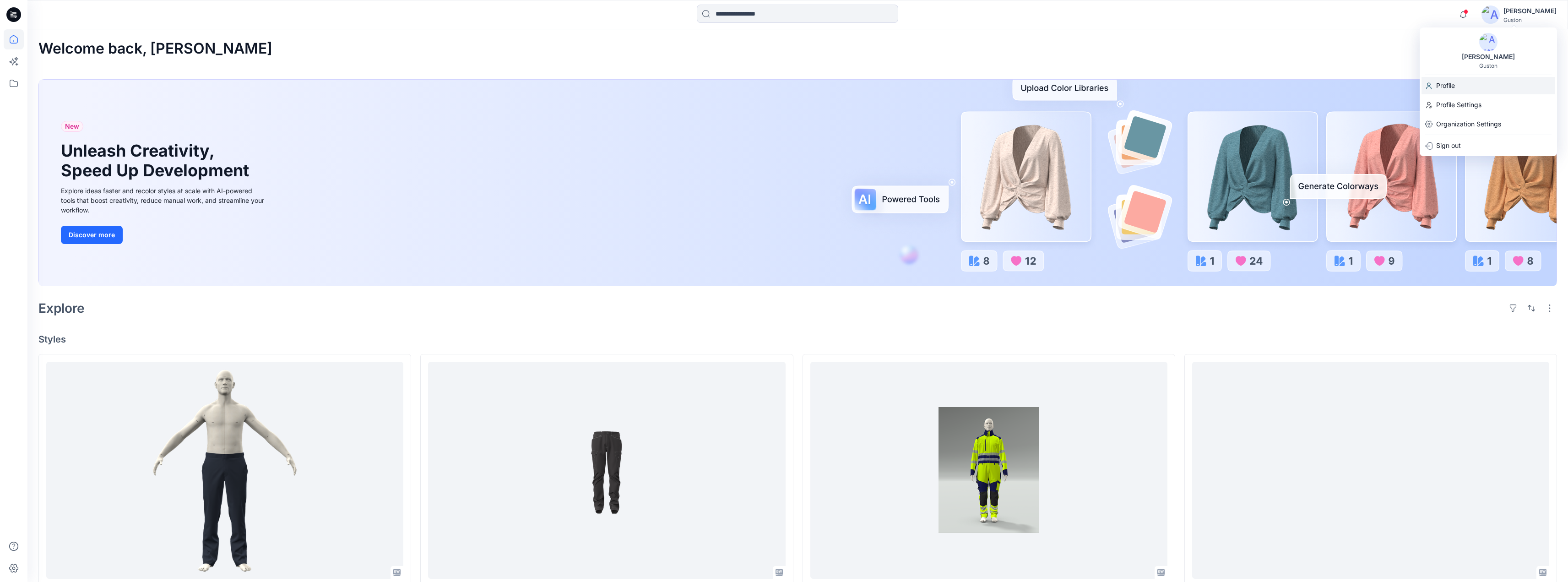
click at [1457, 87] on div "Profile" at bounding box center [1488, 85] width 134 height 17
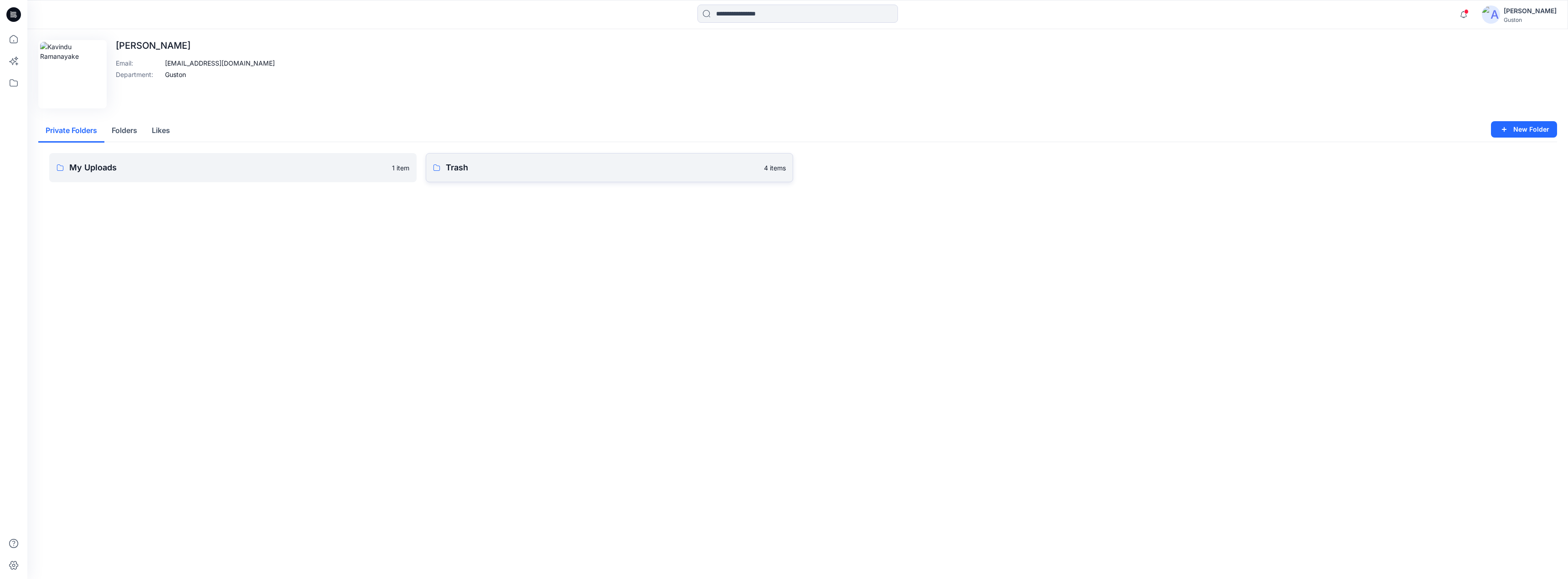
click at [605, 168] on p "Trash" at bounding box center [602, 168] width 312 height 13
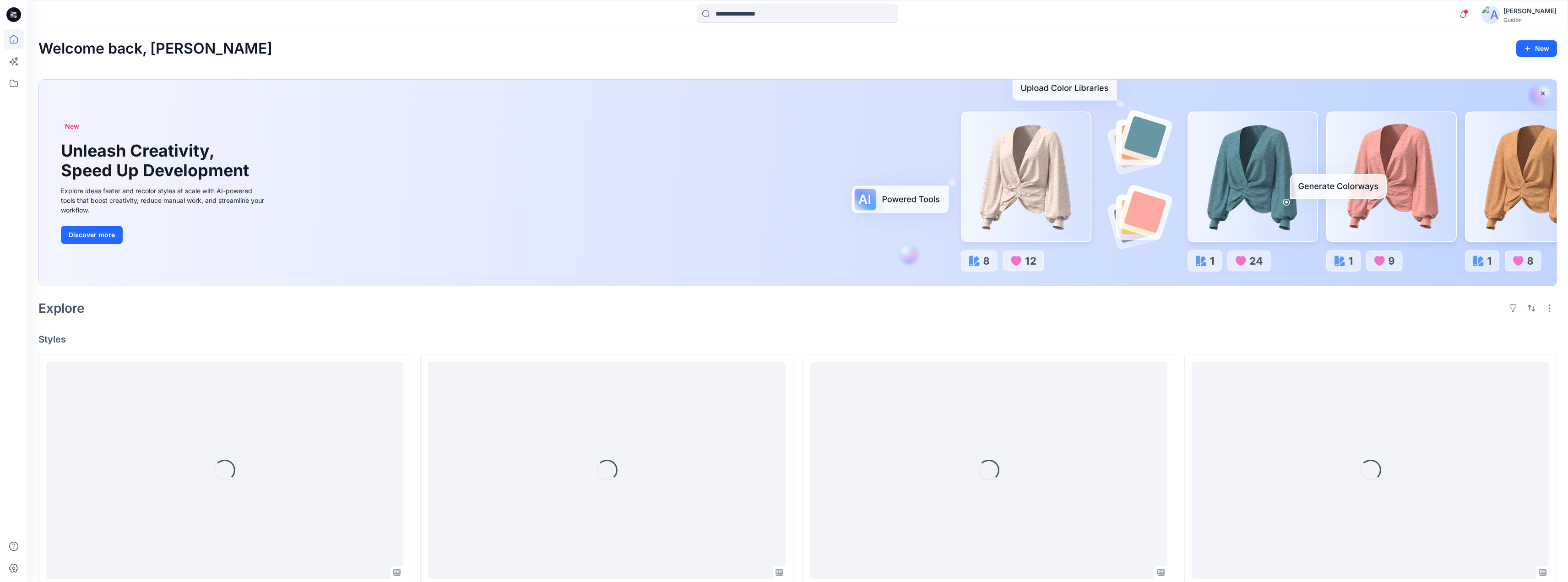
click at [1514, 13] on div "[PERSON_NAME]" at bounding box center [1529, 11] width 53 height 11
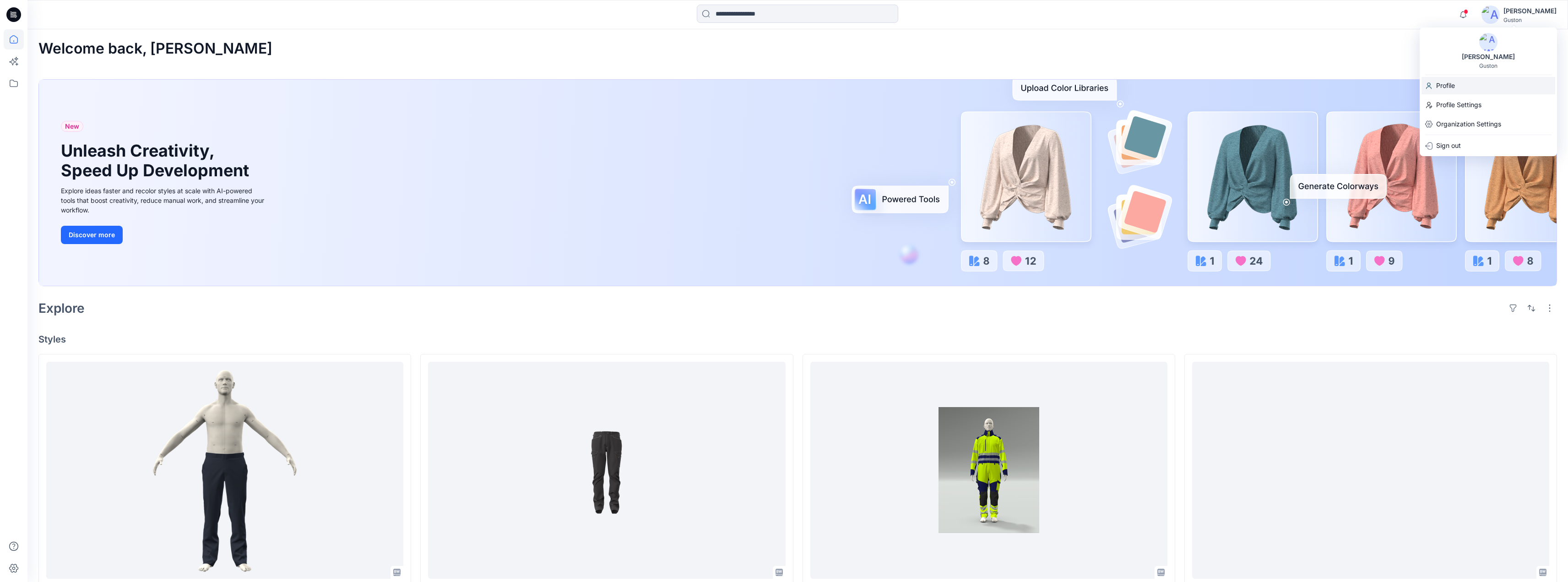
click at [1451, 85] on p "Profile" at bounding box center [1445, 85] width 19 height 17
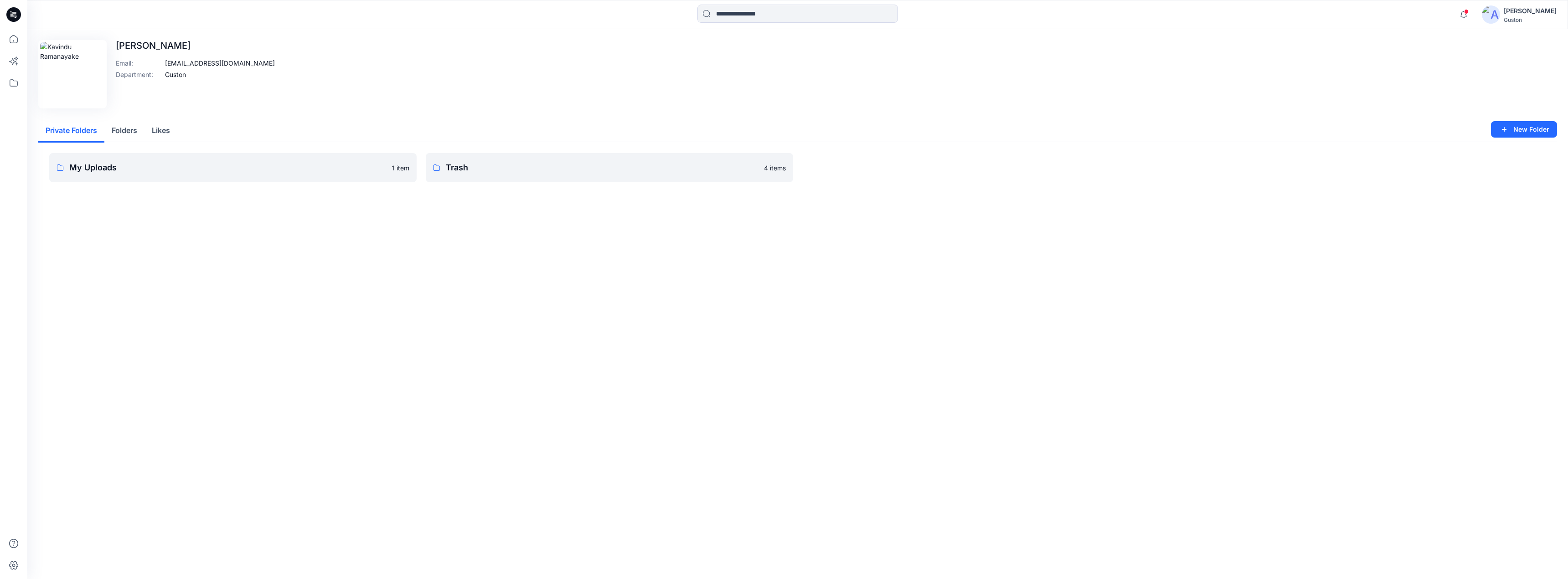
click at [1525, 15] on div "[PERSON_NAME]" at bounding box center [1530, 11] width 53 height 11
click at [528, 148] on div "My Uploads 1 item Trash 4 items" at bounding box center [797, 175] width 1519 height 65
click at [124, 128] on button "Folders" at bounding box center [124, 131] width 40 height 23
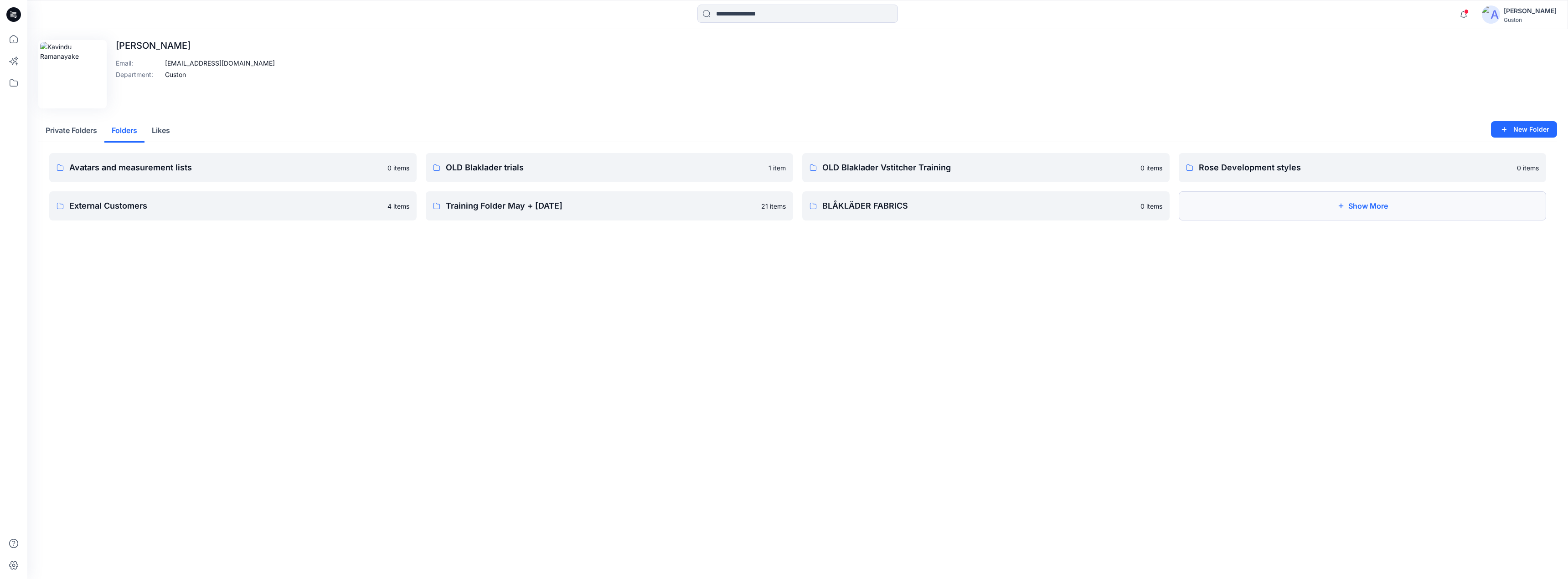
click at [1398, 213] on button "Show More" at bounding box center [1362, 206] width 367 height 29
click at [170, 131] on button "Likes" at bounding box center [161, 131] width 33 height 23
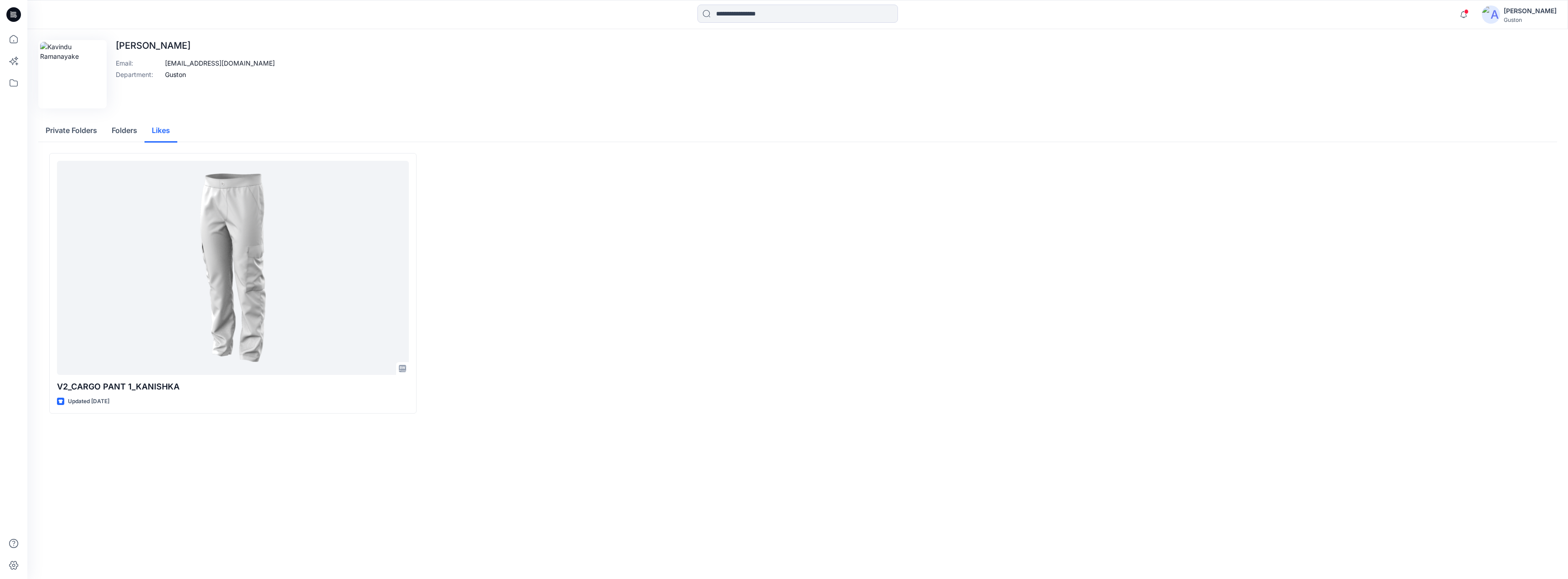
click at [84, 124] on button "Private Folders" at bounding box center [71, 131] width 66 height 23
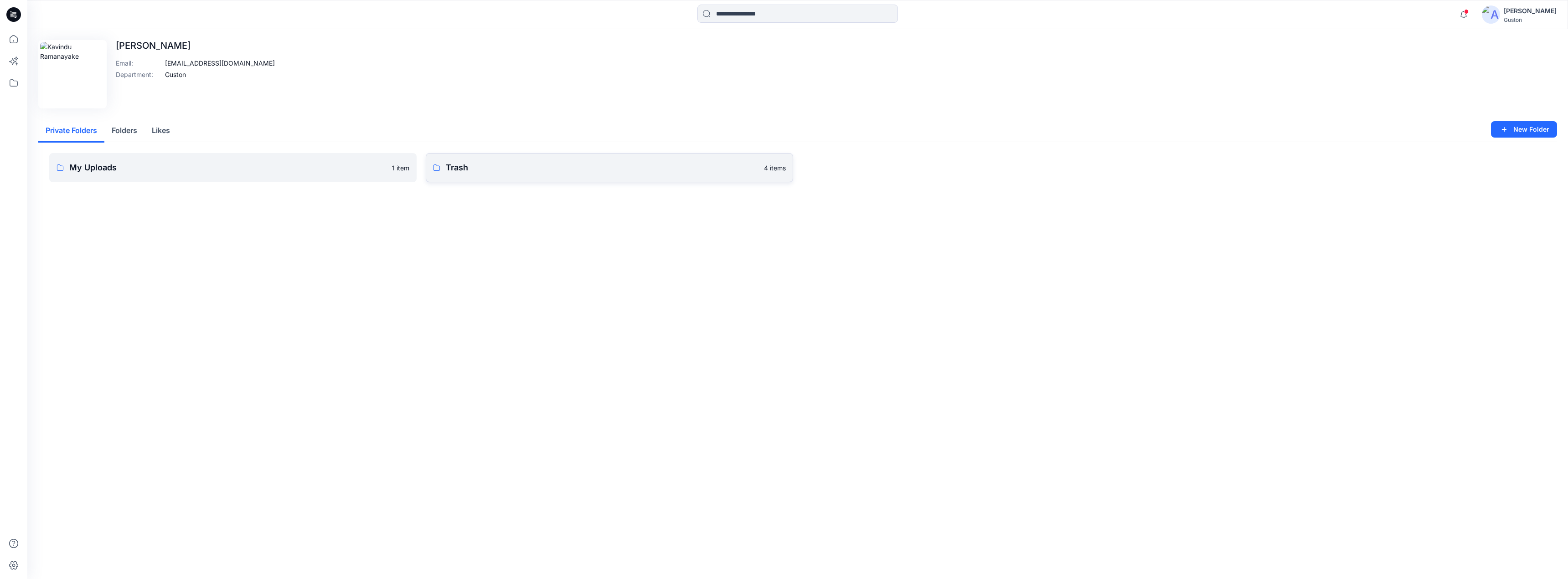
click at [543, 164] on p "Trash" at bounding box center [602, 168] width 312 height 13
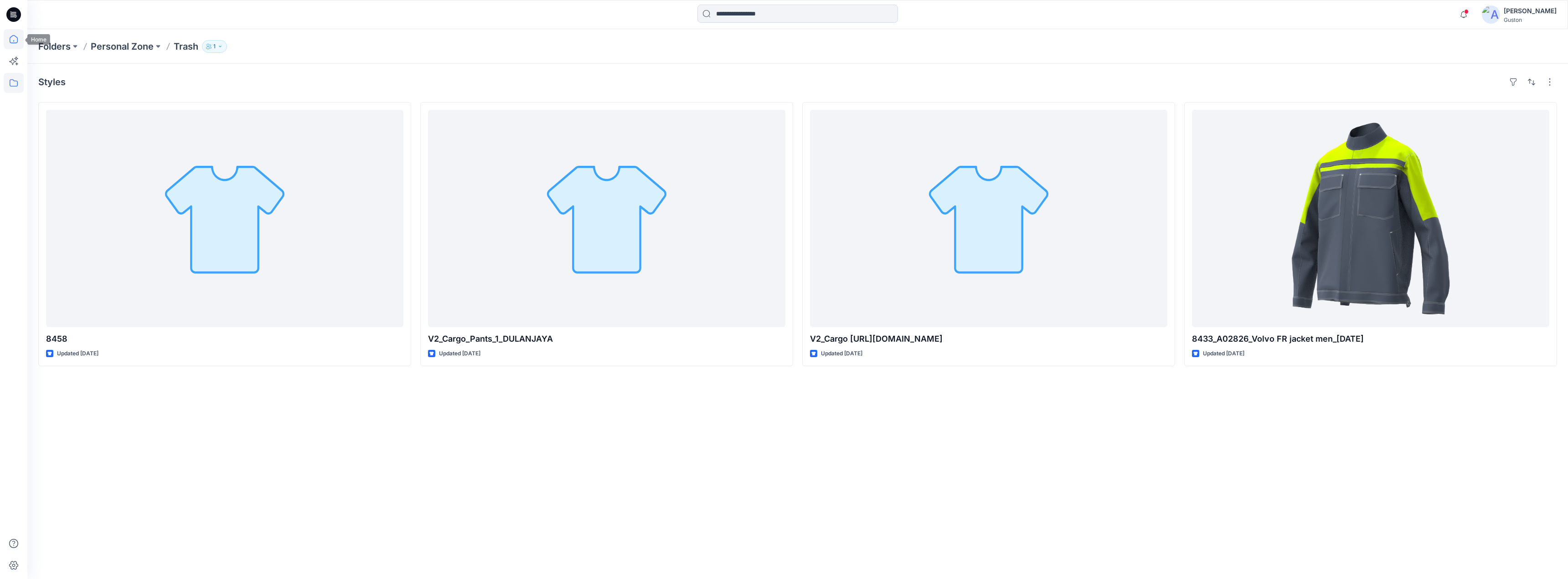
click at [19, 41] on icon at bounding box center [13, 39] width 20 height 20
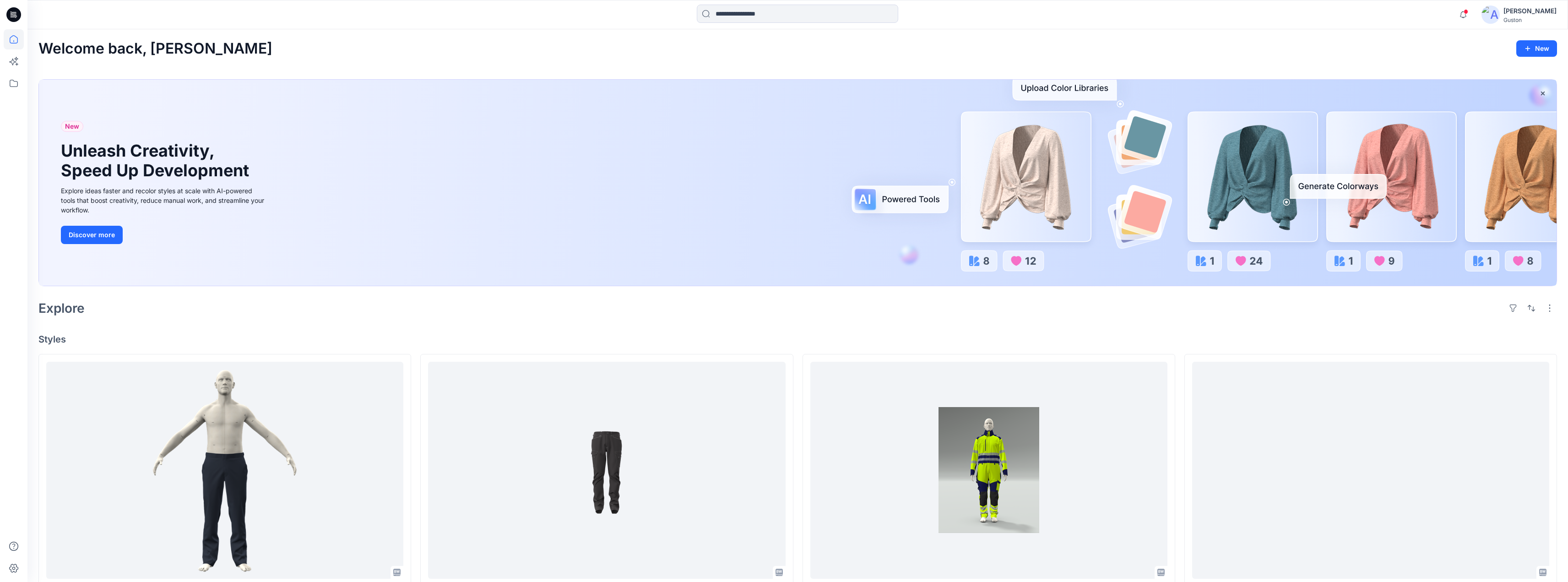
drag, startPoint x: 1517, startPoint y: 11, endPoint x: 1493, endPoint y: 16, distance: 24.5
click at [1517, 10] on div "[PERSON_NAME]" at bounding box center [1529, 11] width 53 height 11
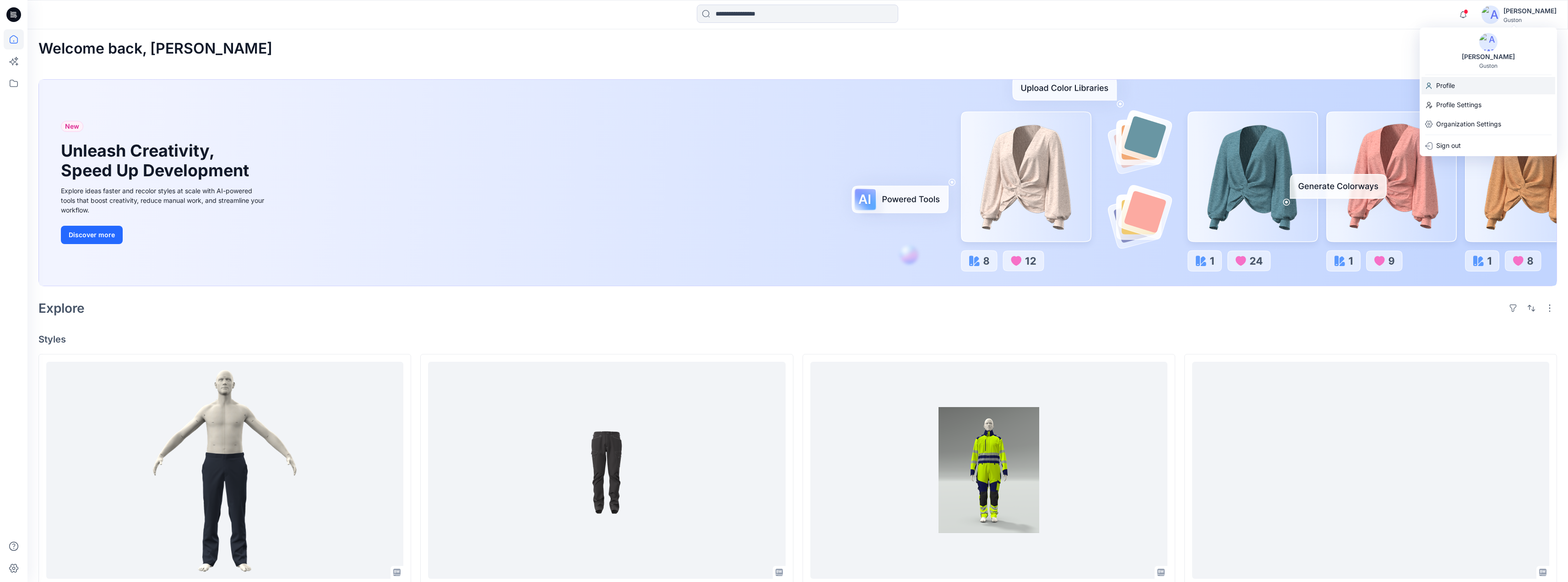
drag, startPoint x: 1463, startPoint y: 85, endPoint x: 1457, endPoint y: 85, distance: 6.0
click at [1463, 85] on div "Profile" at bounding box center [1488, 85] width 134 height 17
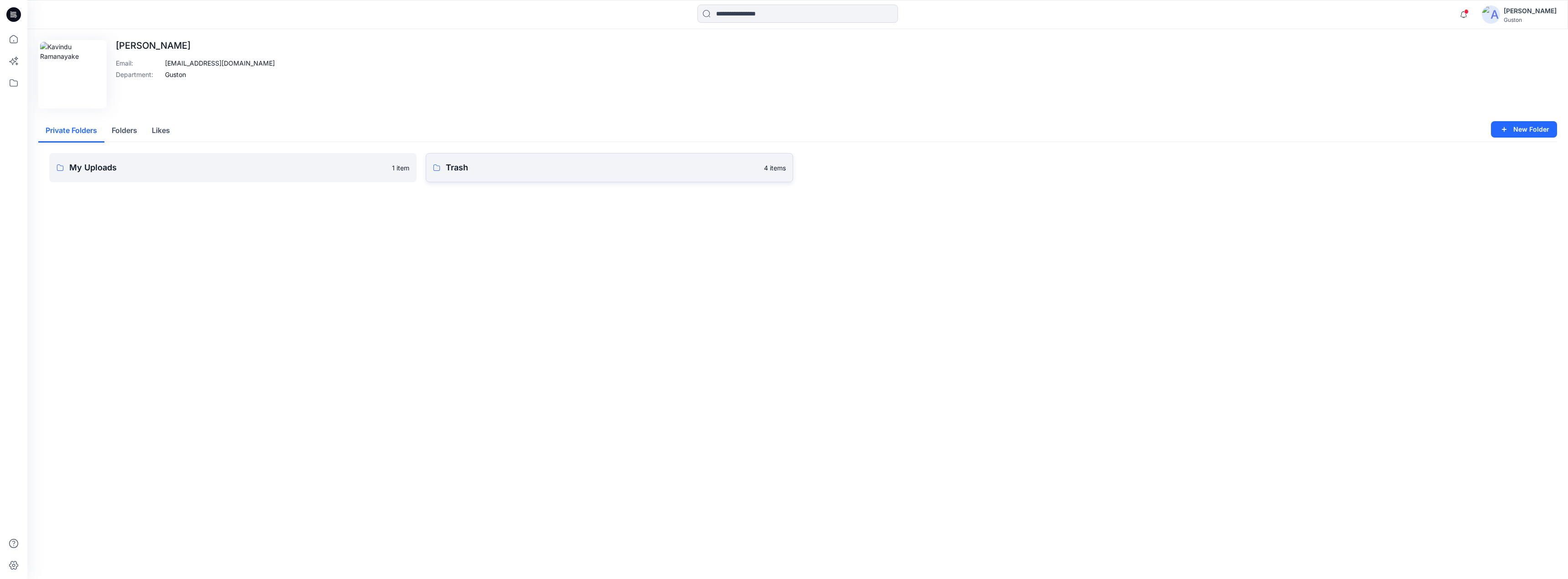
click at [503, 170] on p "Trash" at bounding box center [602, 168] width 312 height 13
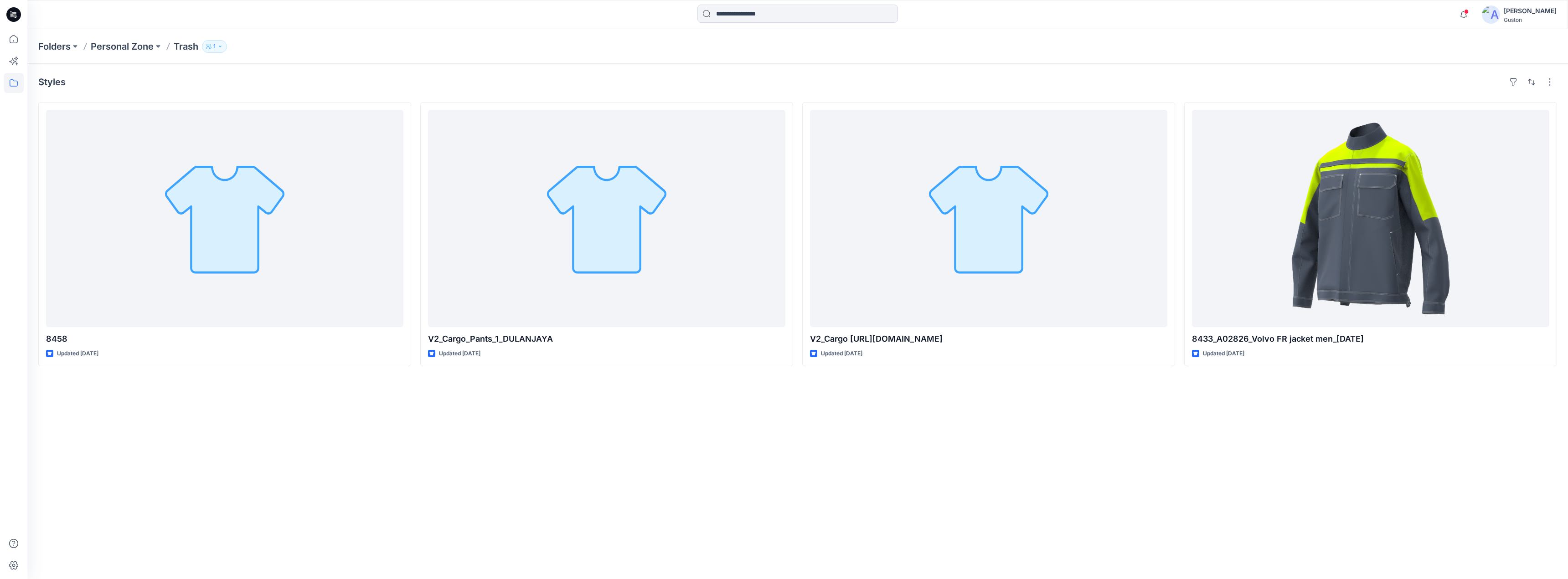
click at [188, 47] on p "Trash" at bounding box center [186, 47] width 25 height 13
click at [54, 47] on p "Folders" at bounding box center [55, 47] width 33 height 13
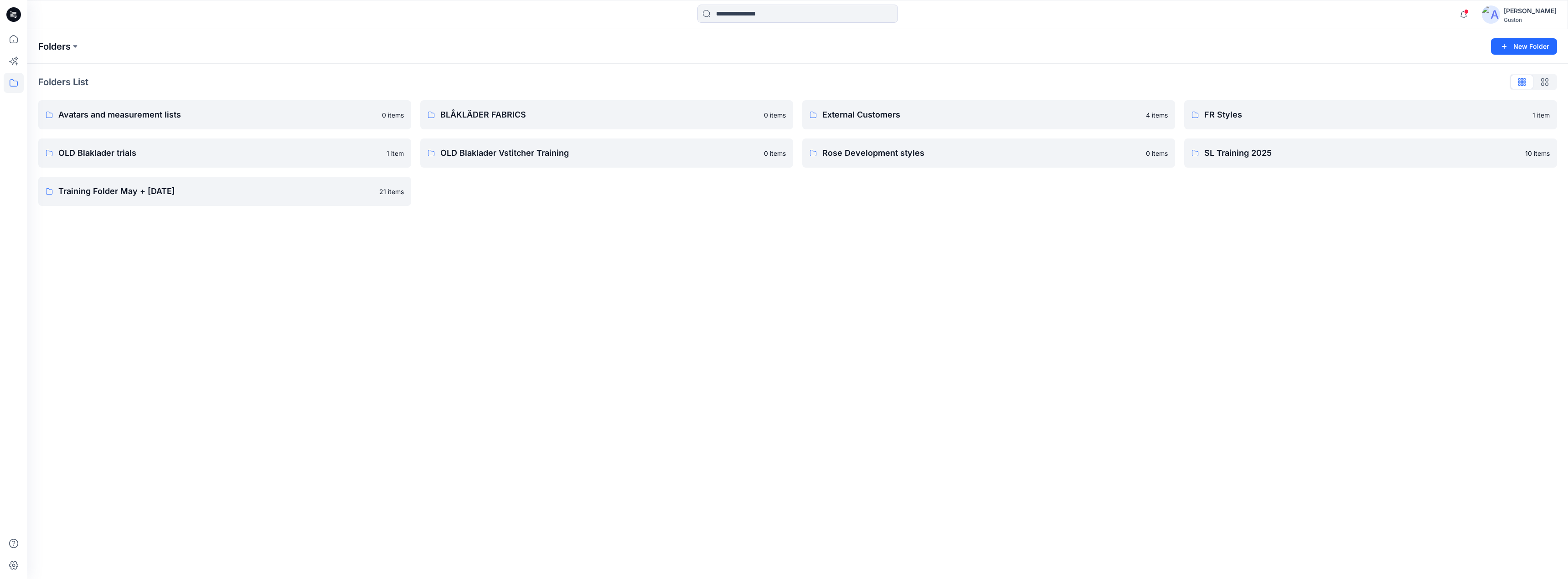
click at [52, 47] on p "Folders" at bounding box center [55, 47] width 33 height 13
click at [137, 44] on div "Folders" at bounding box center [762, 47] width 1448 height 13
click at [11, 43] on icon at bounding box center [14, 39] width 8 height 8
